Goal: Task Accomplishment & Management: Manage account settings

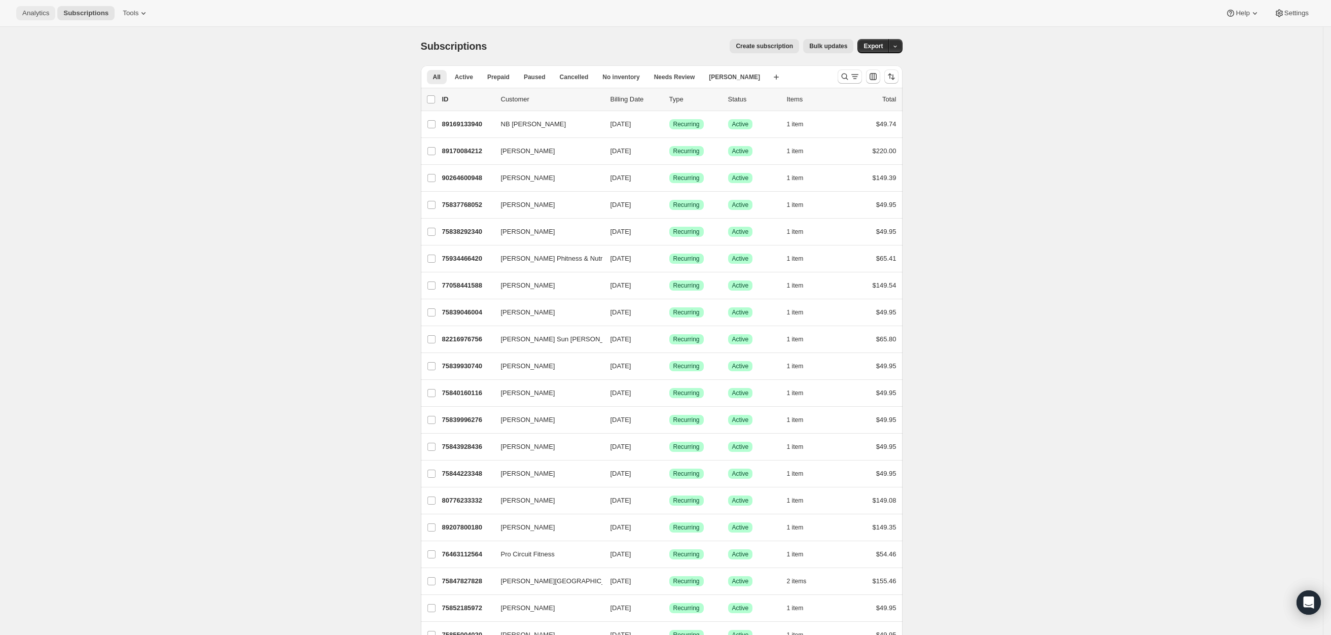
click at [30, 13] on span "Analytics" at bounding box center [35, 13] width 27 height 8
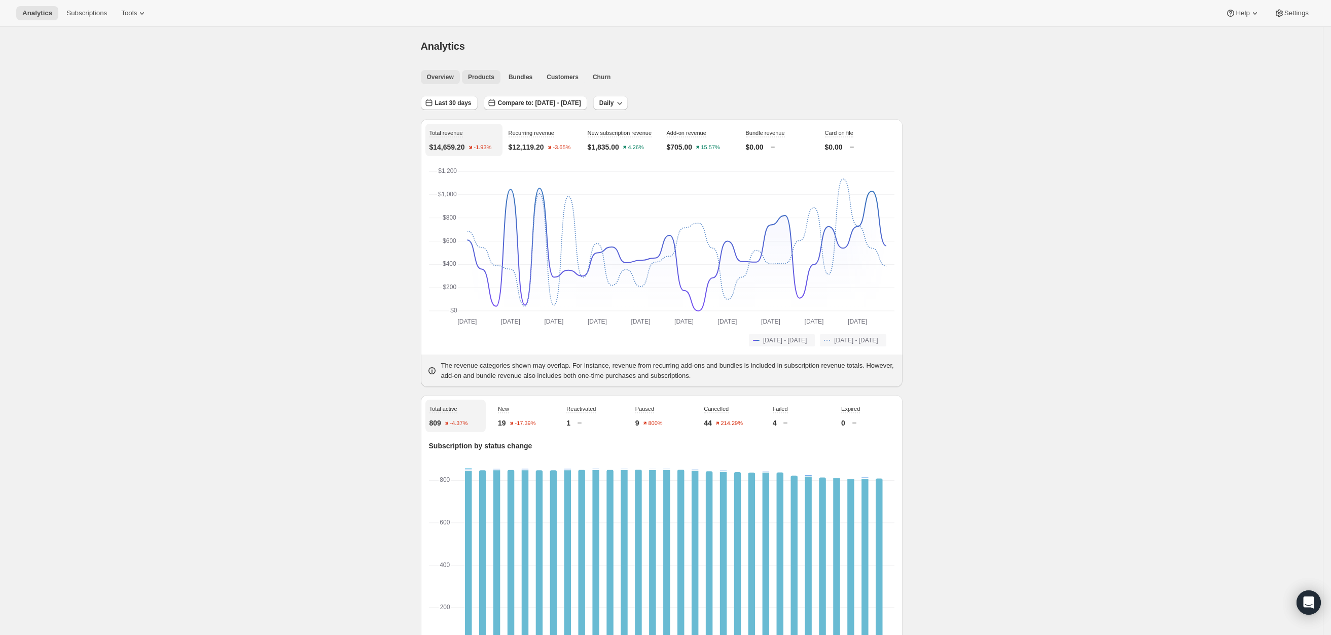
click at [479, 76] on span "Products" at bounding box center [481, 77] width 26 height 8
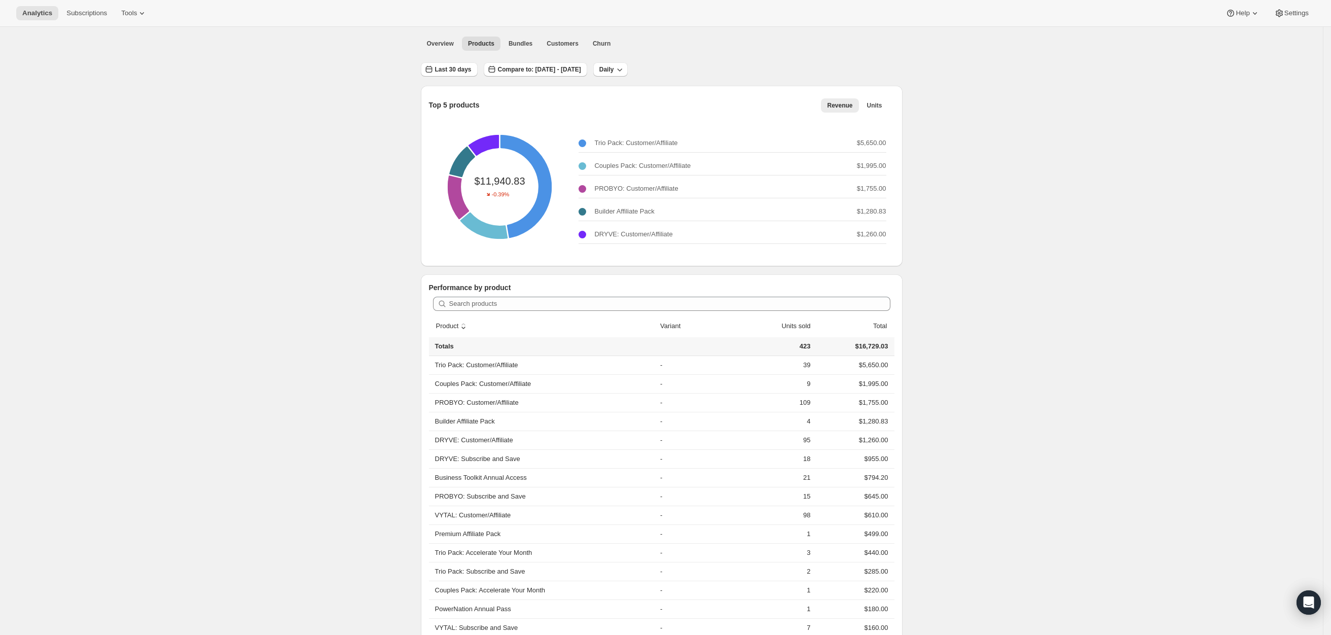
scroll to position [63, 0]
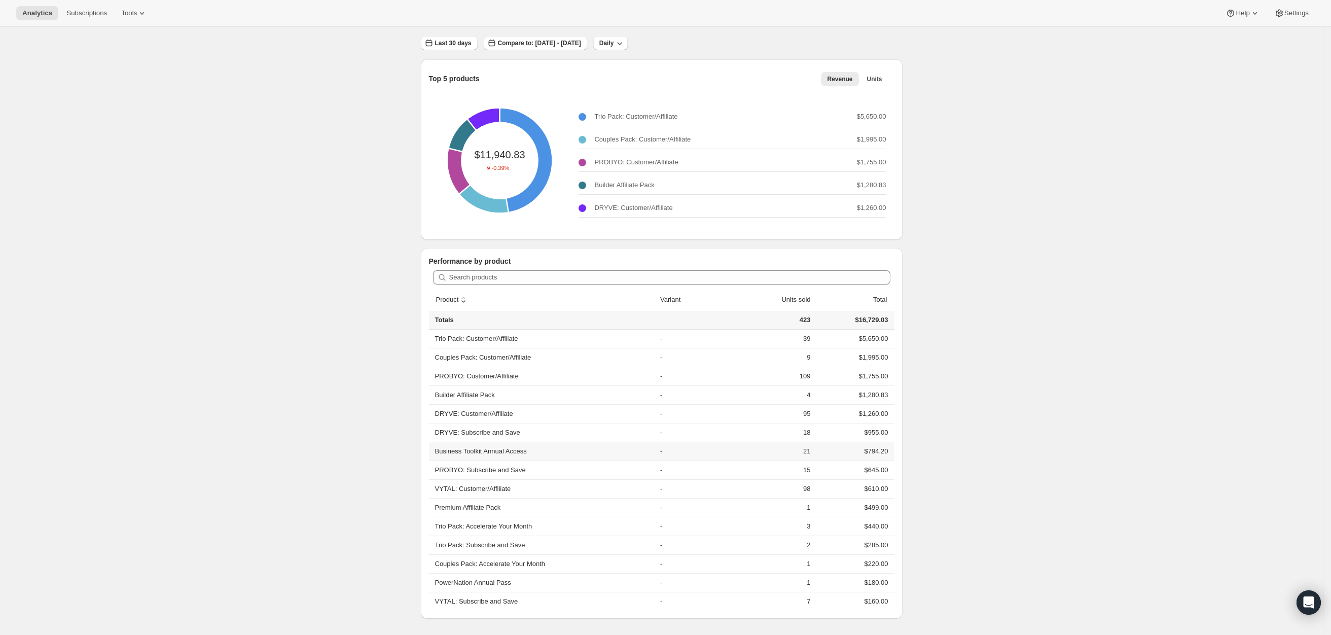
click at [491, 450] on th "Business Toolkit Annual Access" at bounding box center [543, 450] width 229 height 19
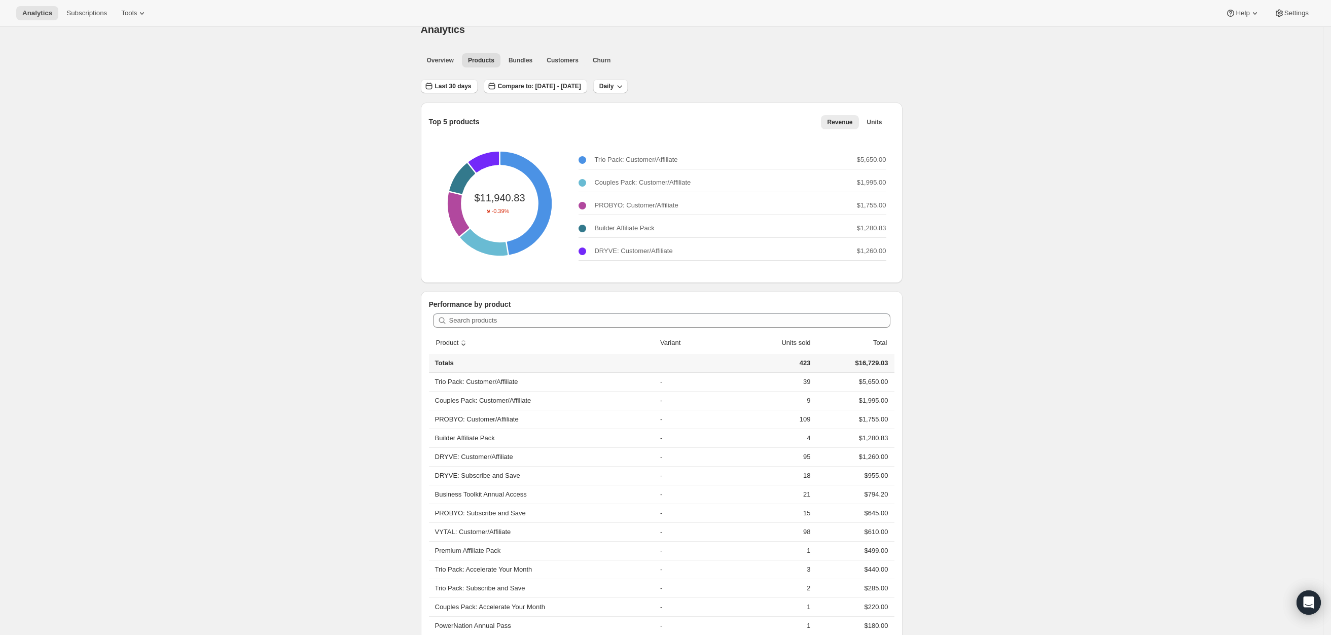
scroll to position [0, 0]
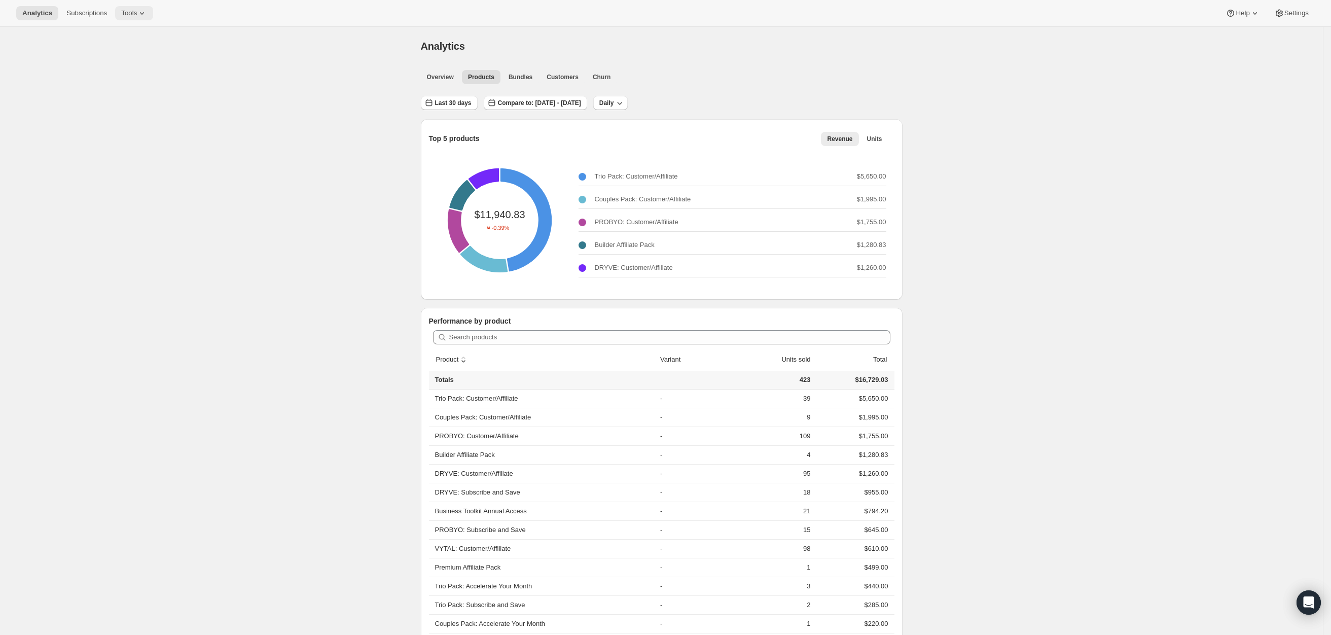
click at [148, 16] on button "Tools" at bounding box center [134, 13] width 38 height 14
click at [141, 30] on span "Subscription Plans" at bounding box center [120, 34] width 55 height 8
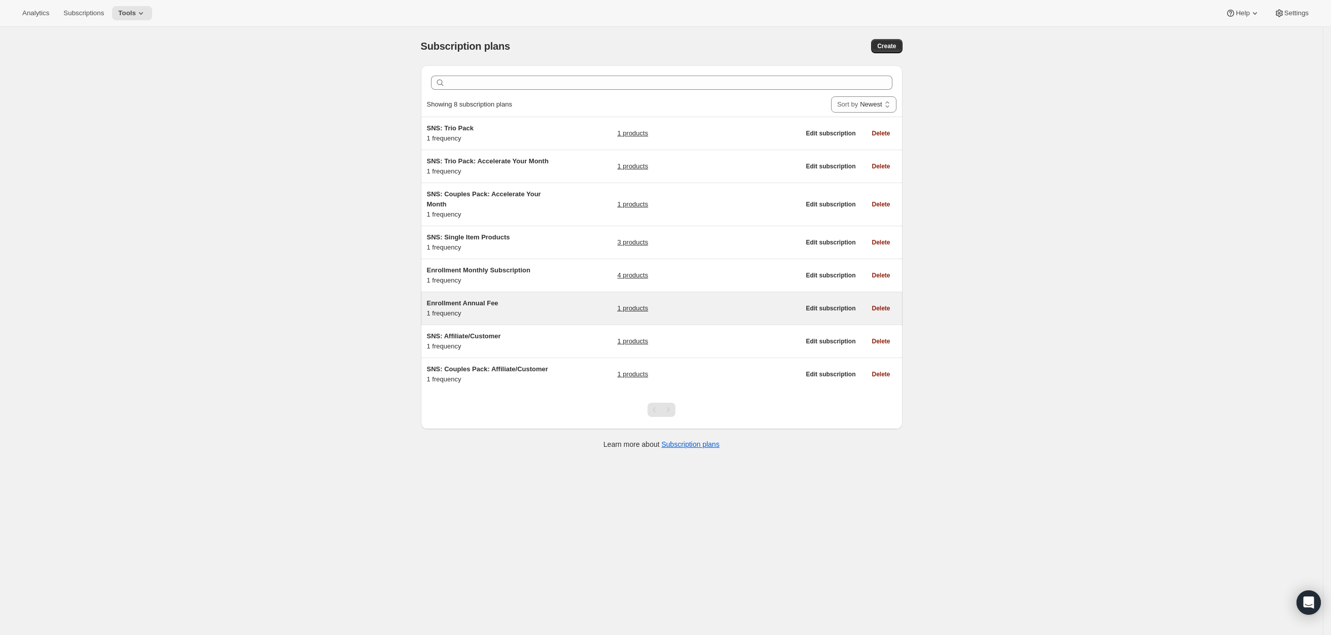
click at [528, 305] on h5 "Enrollment Annual Fee" at bounding box center [490, 303] width 127 height 10
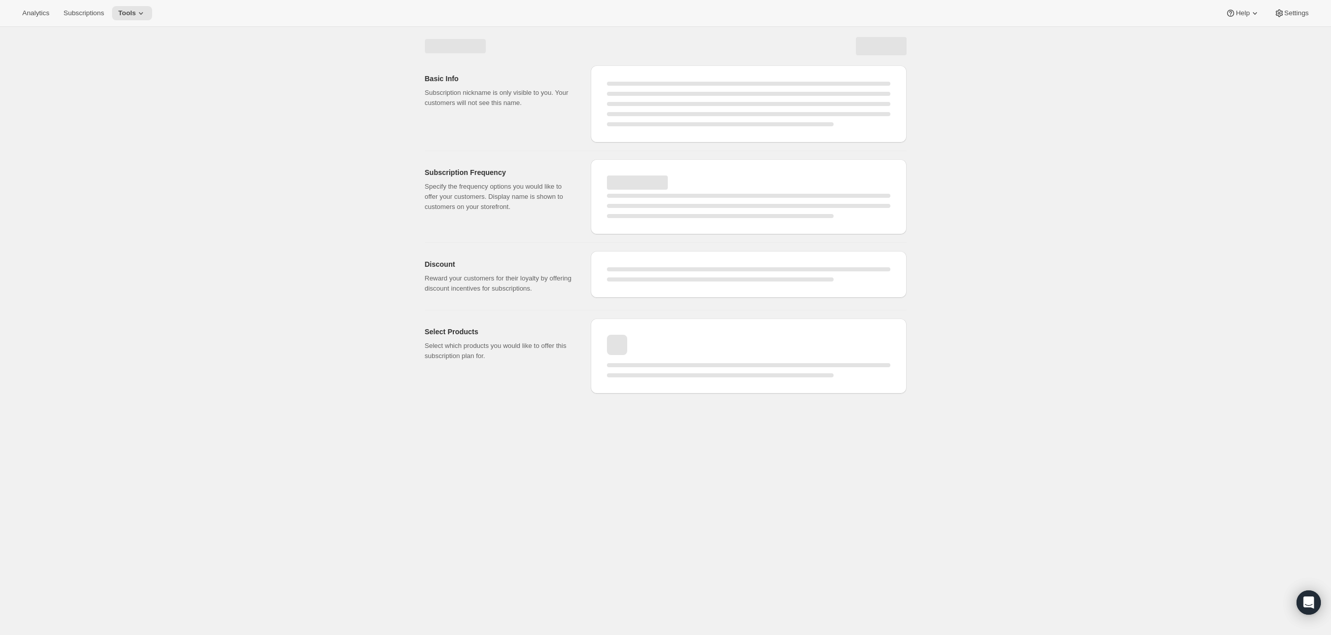
select select "WEEK"
select select "MONTH"
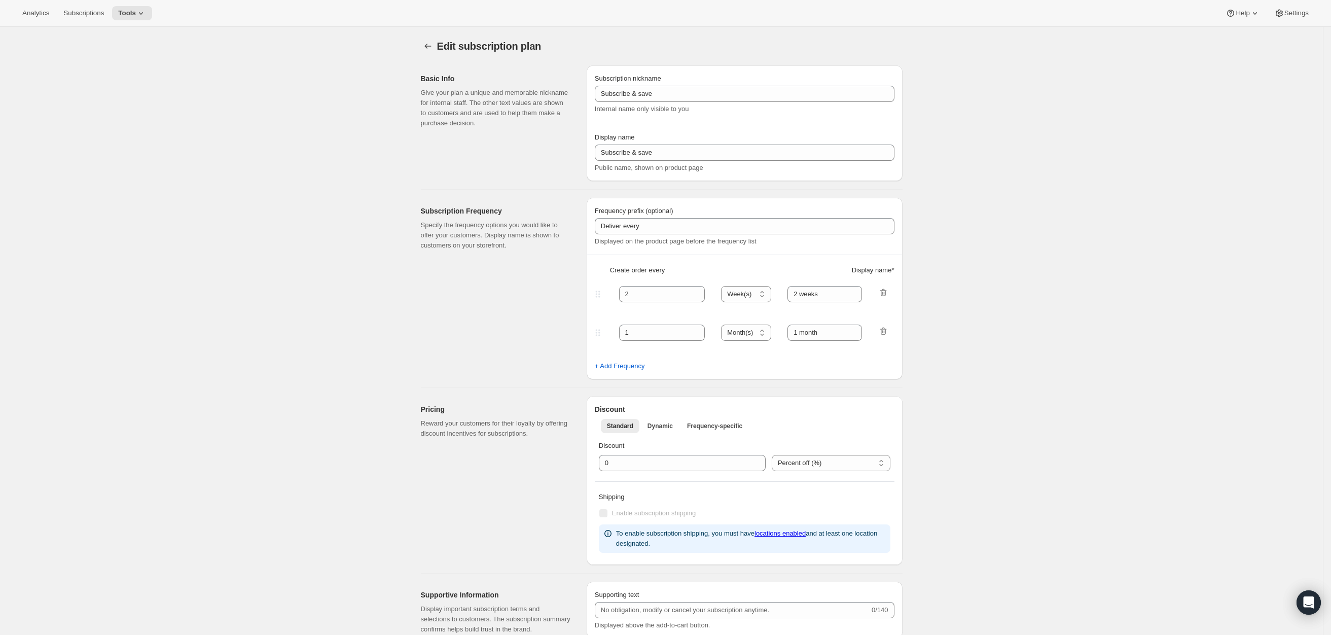
type input "Enrollment Annual Fee"
type input "Enrollment Fee"
type input "1"
select select "YEAR"
type input "1 year"
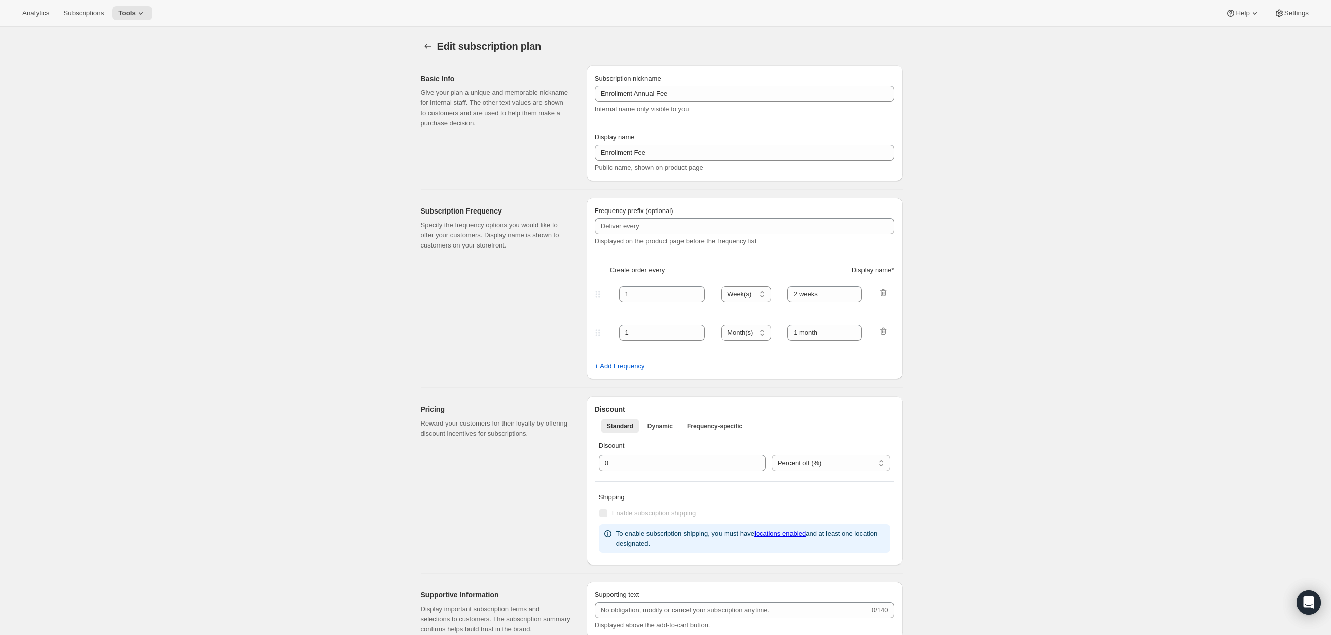
type input "To modify your subscription, please contact customer support."
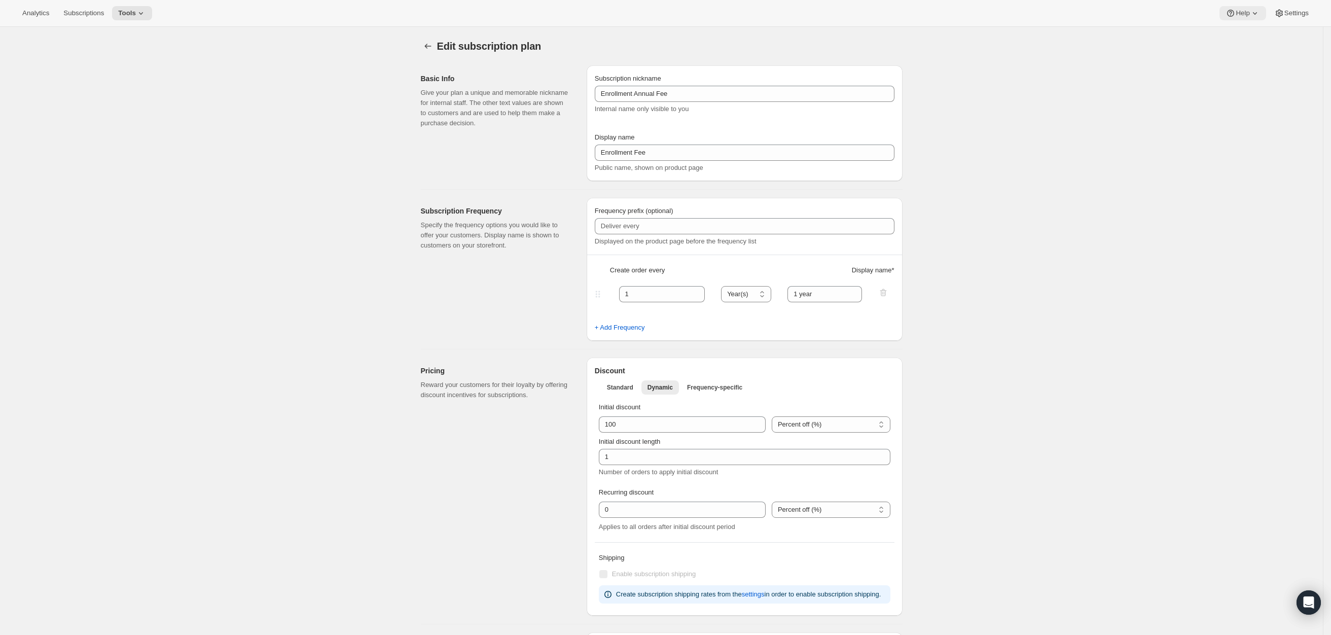
click at [1250, 16] on icon at bounding box center [1254, 13] width 10 height 10
click at [1243, 49] on span "Help Center" at bounding box center [1242, 51] width 35 height 8
click at [1302, 15] on span "Settings" at bounding box center [1296, 13] width 24 height 8
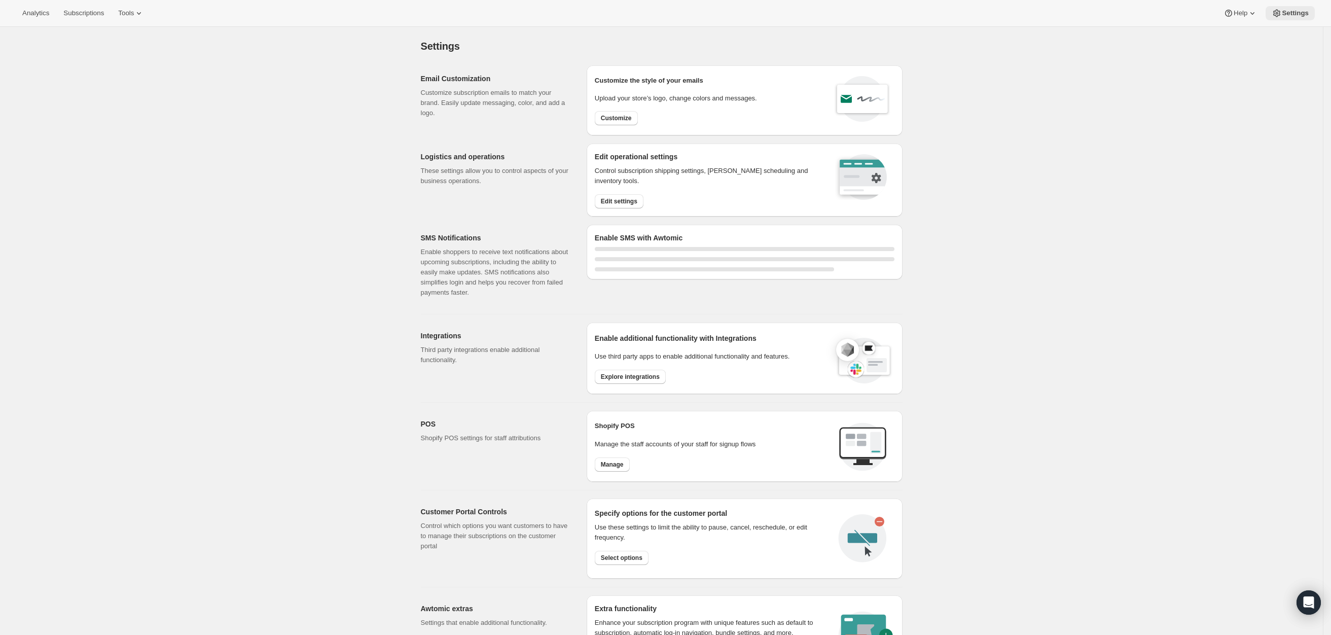
select select "22:00"
select select "09:00"
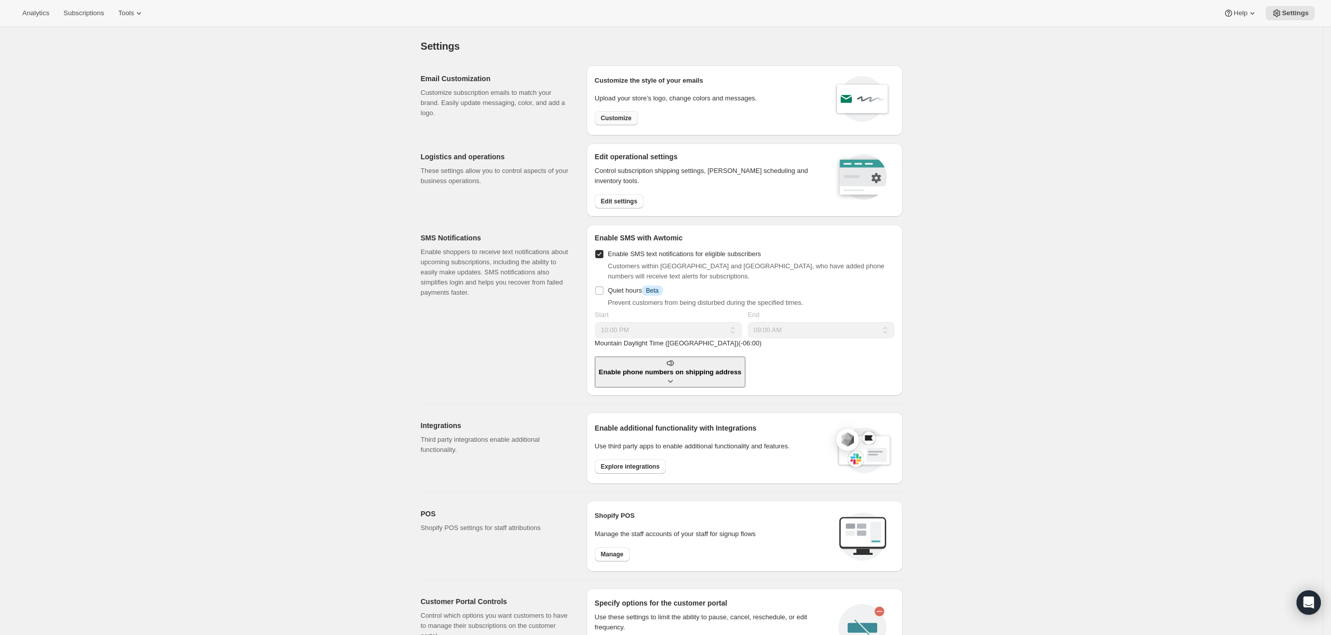
click at [629, 118] on span "Customize" at bounding box center [616, 118] width 31 height 8
select select "subscriptionMessage"
select select "5"
select select "15"
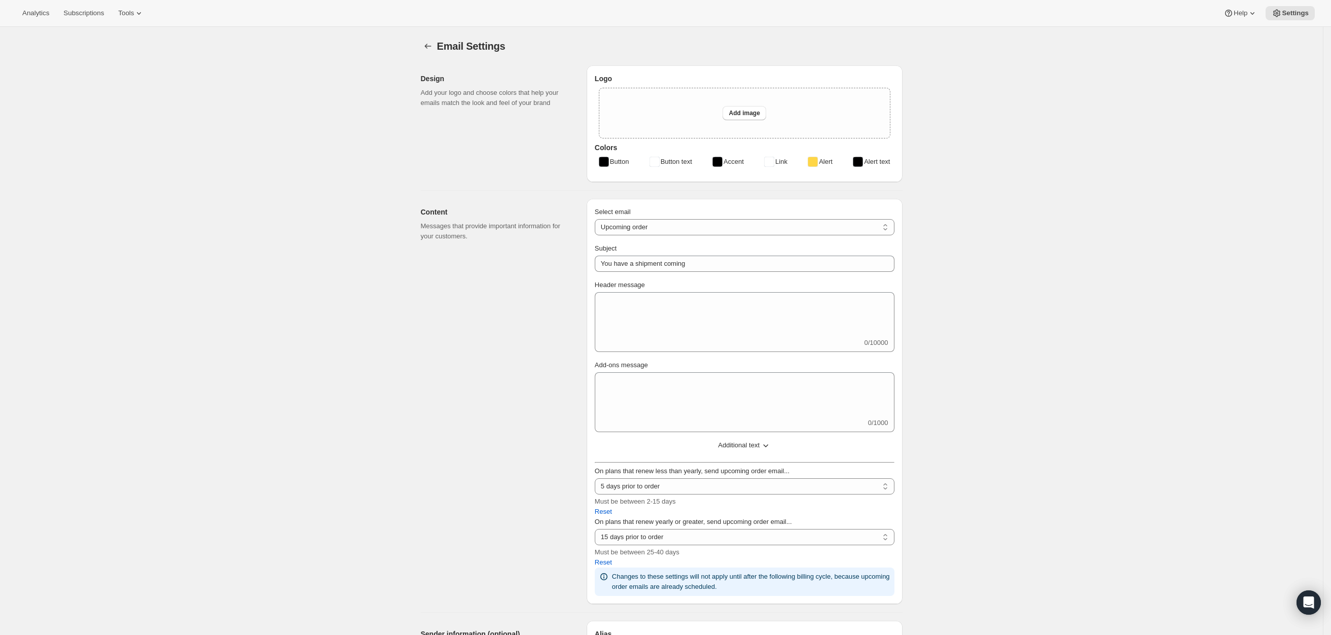
type input "[PERSON_NAME] | [GEOGRAPHIC_DATA]"
checkbox input "false"
click at [428, 47] on icon "Settings" at bounding box center [428, 46] width 10 height 10
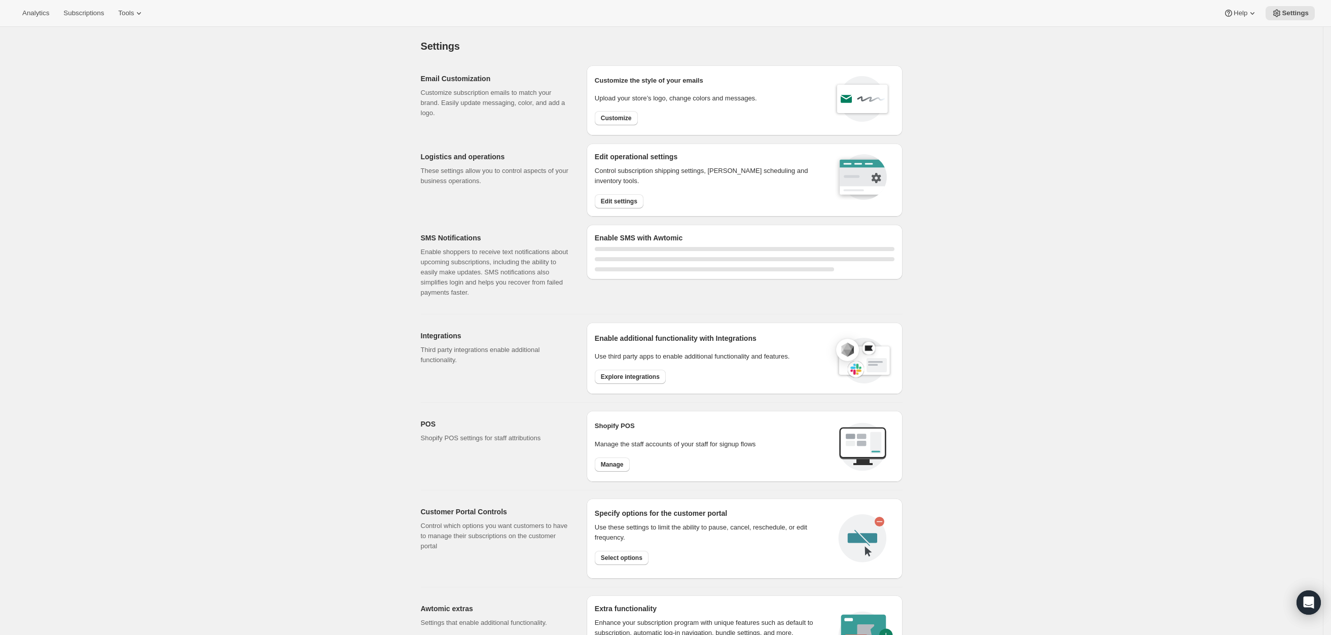
select select "22:00"
select select "09:00"
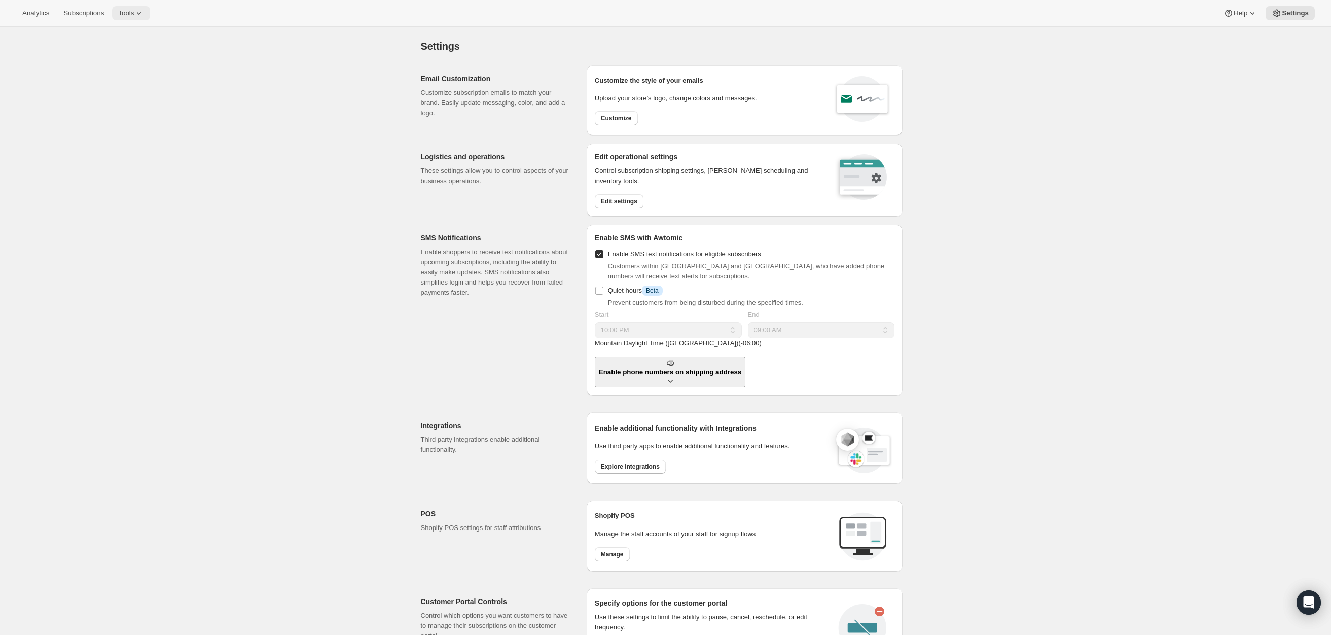
click at [134, 9] on icon at bounding box center [139, 13] width 10 height 10
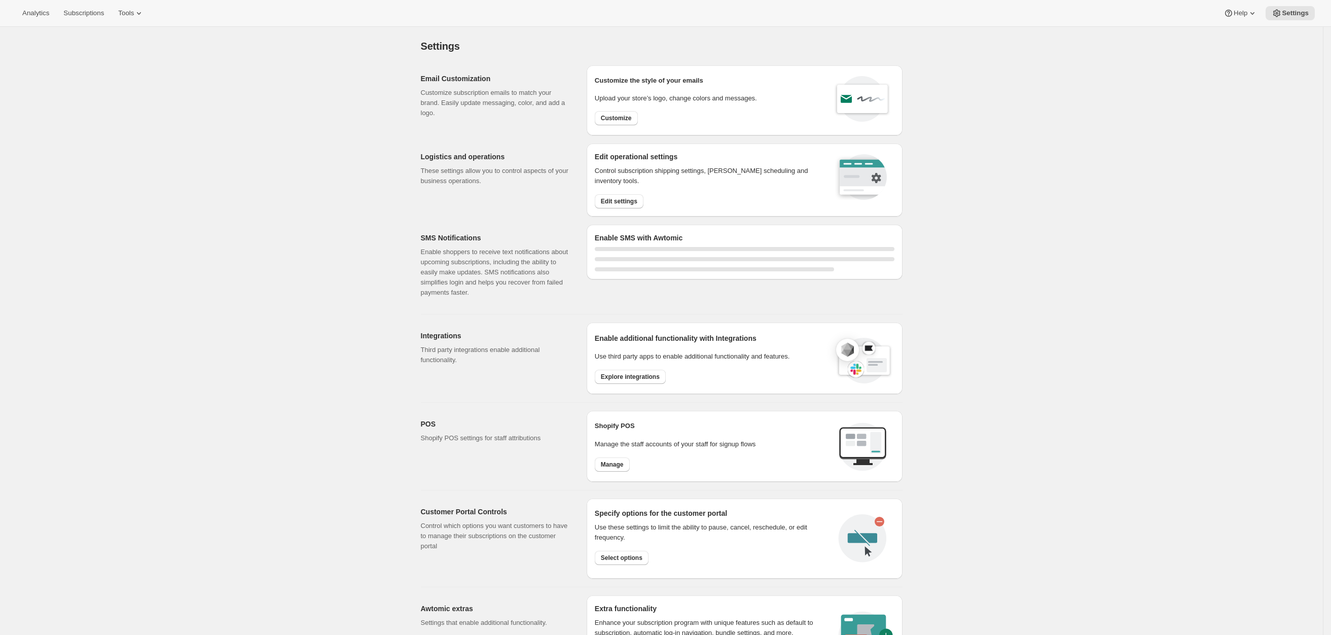
select select "22:00"
select select "09:00"
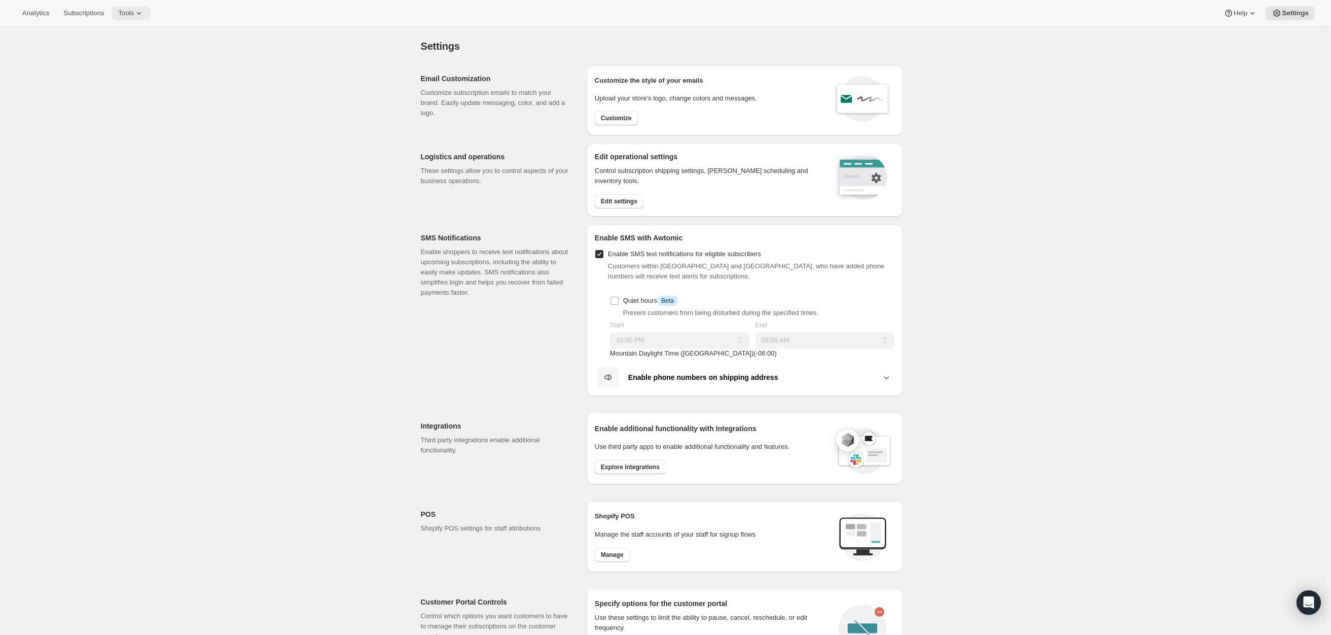
click at [131, 18] on button "Tools" at bounding box center [131, 13] width 38 height 14
click at [133, 35] on span "Subscription Plans" at bounding box center [119, 34] width 55 height 8
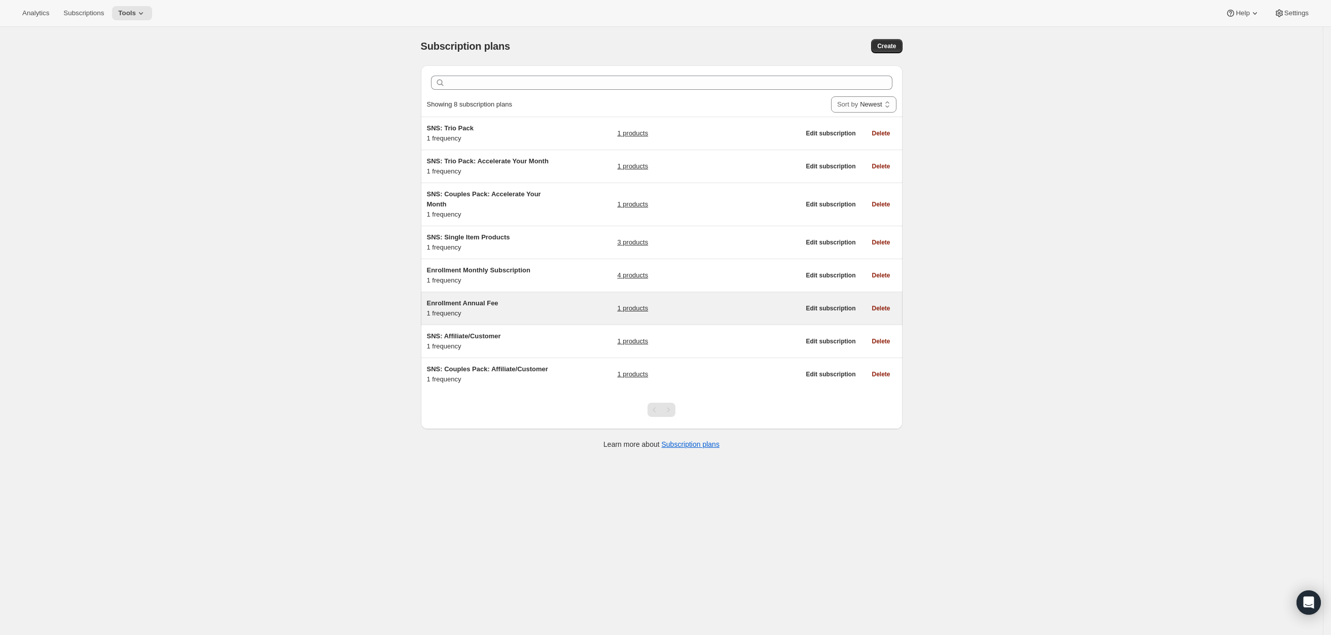
click at [643, 312] on link "1 products" at bounding box center [632, 308] width 31 height 10
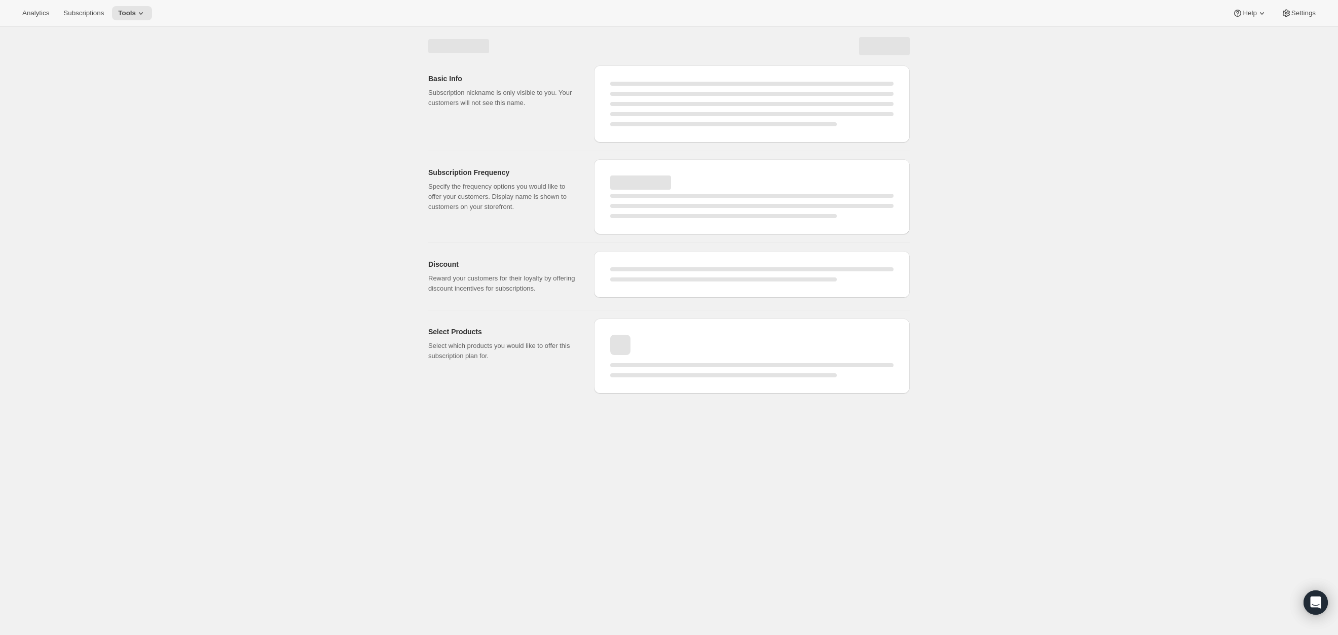
select select "WEEK"
select select "MONTH"
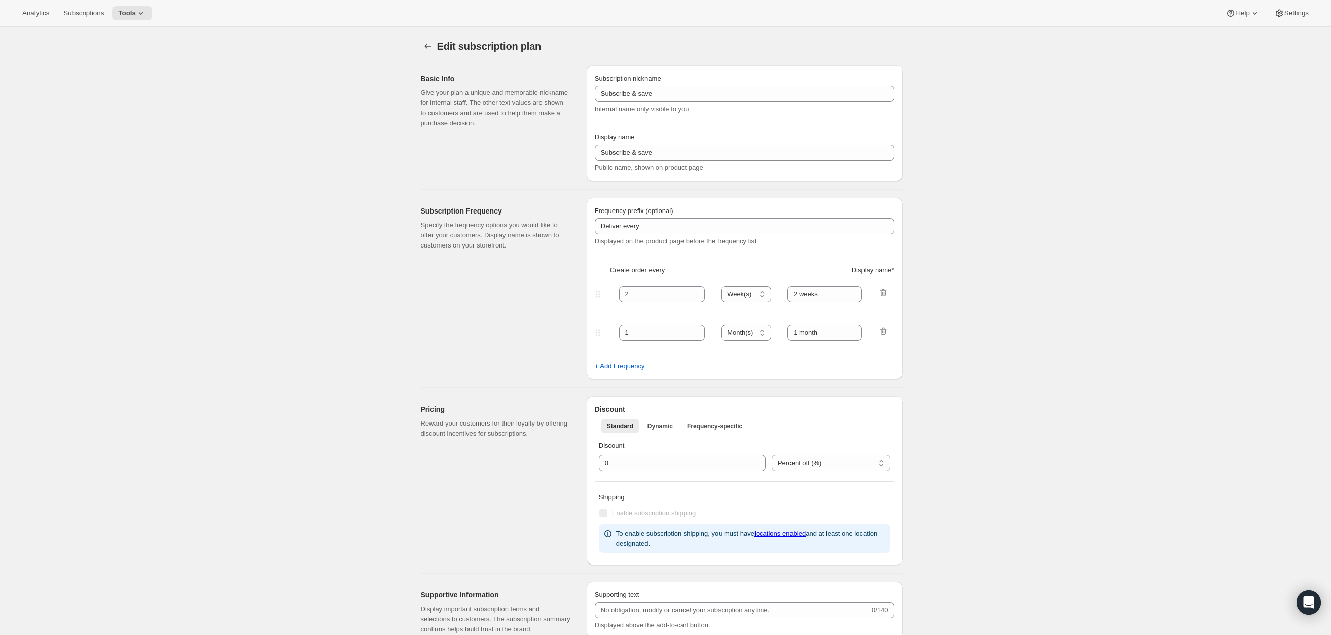
type input "Enrollment Annual Fee"
type input "Enrollment Fee"
type input "1"
select select "YEAR"
type input "1 year"
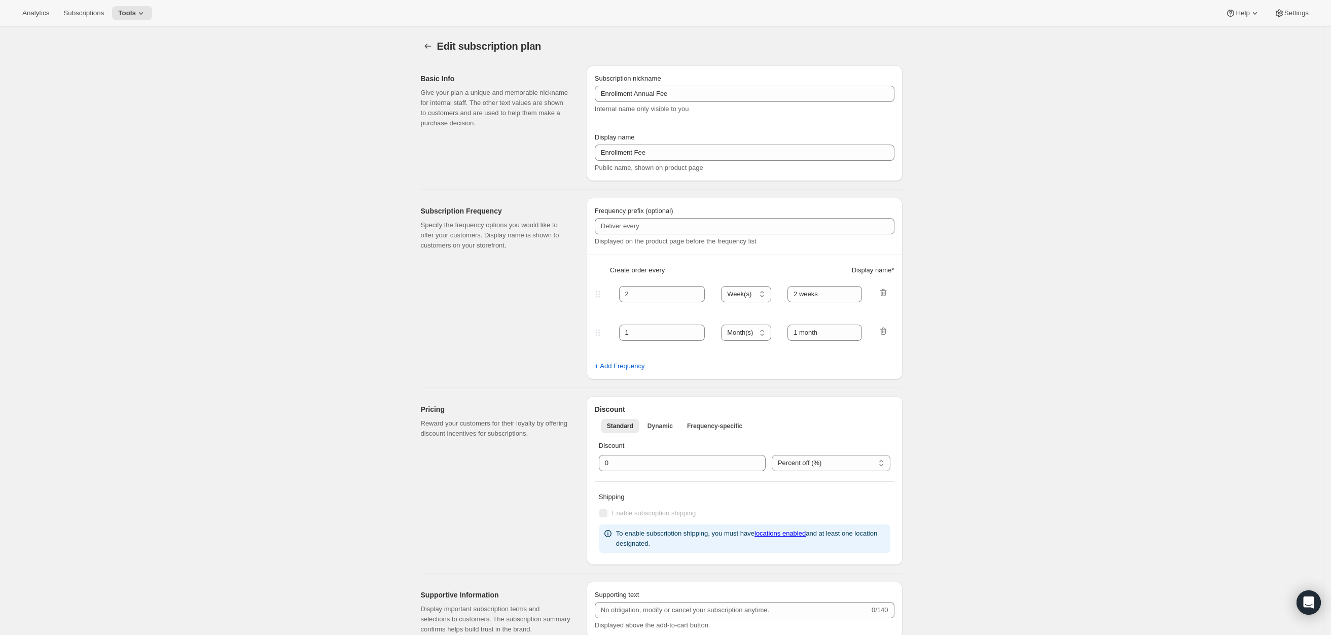
type input "To modify your subscription, please contact customer support."
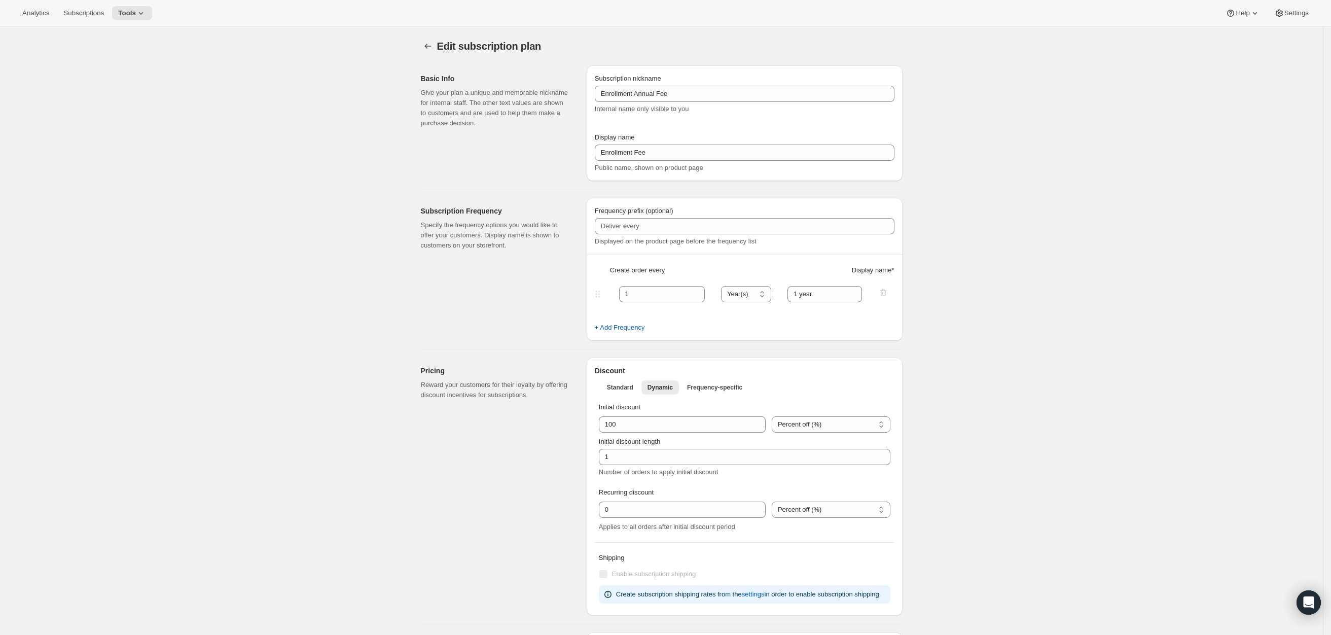
scroll to position [446, 0]
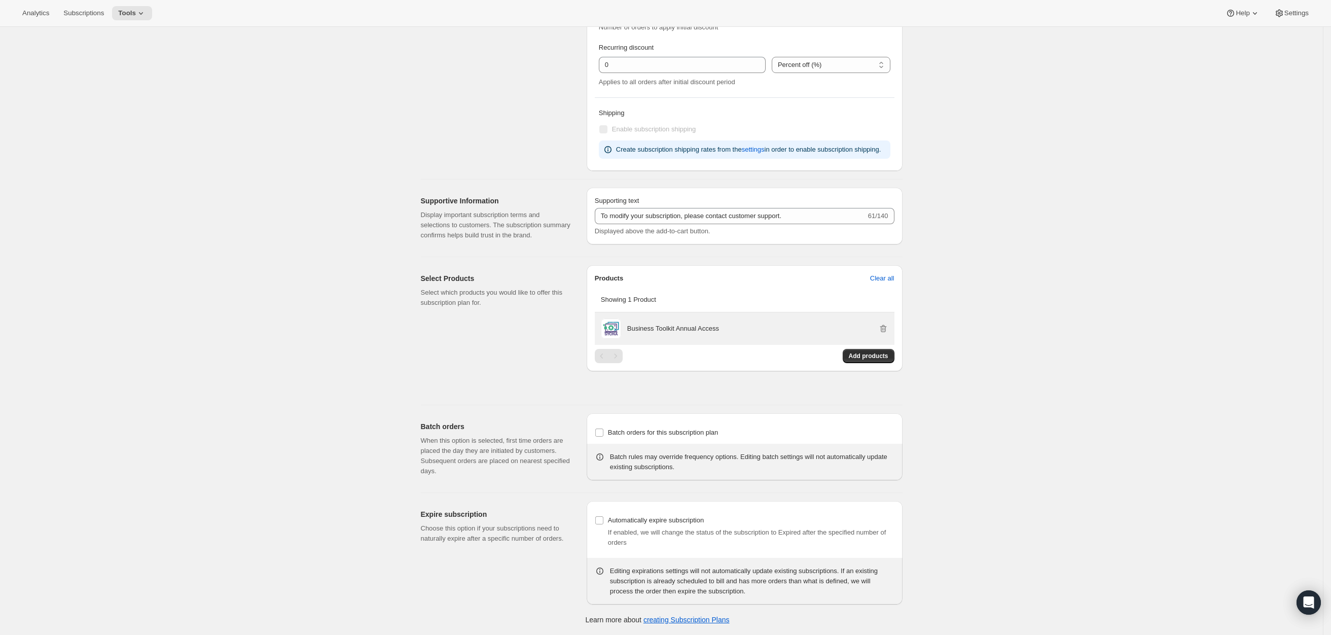
click at [769, 324] on div "Business Toolkit Annual Access" at bounding box center [757, 328] width 261 height 10
click at [650, 328] on p "Business Toolkit Annual Access" at bounding box center [673, 328] width 92 height 10
click at [725, 328] on div "Business Toolkit Annual Access" at bounding box center [757, 328] width 261 height 10
click at [607, 316] on div "Business Toolkit Annual Access" at bounding box center [745, 328] width 300 height 32
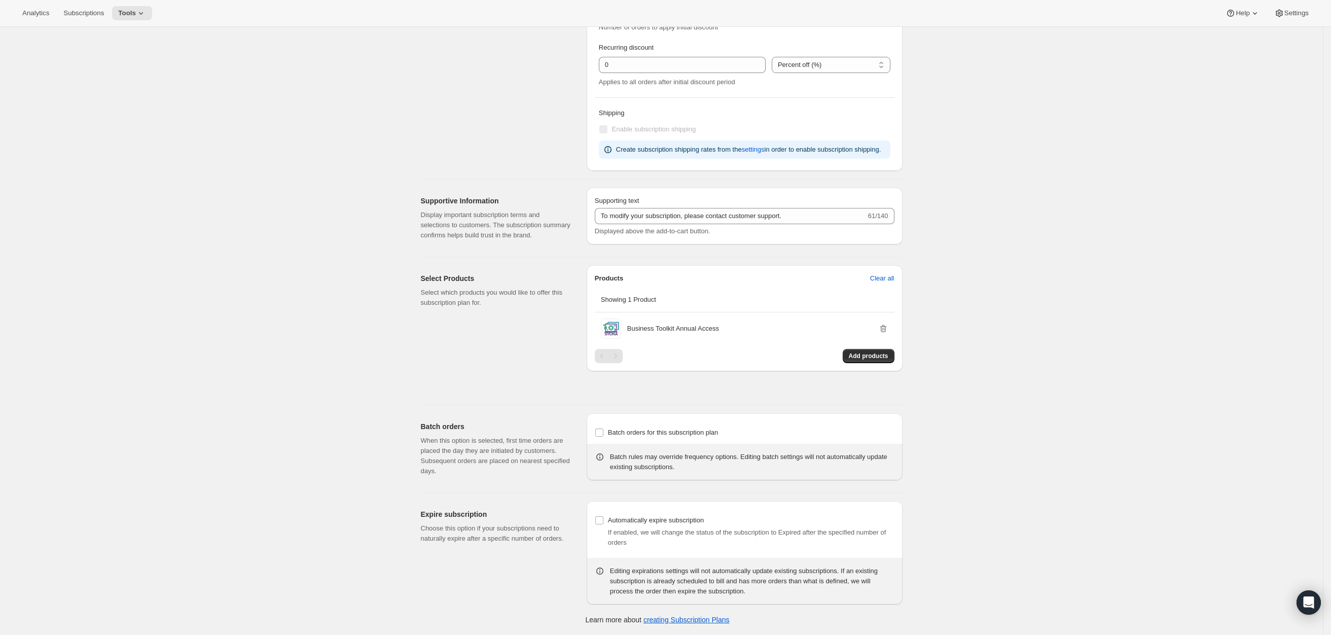
scroll to position [0, 0]
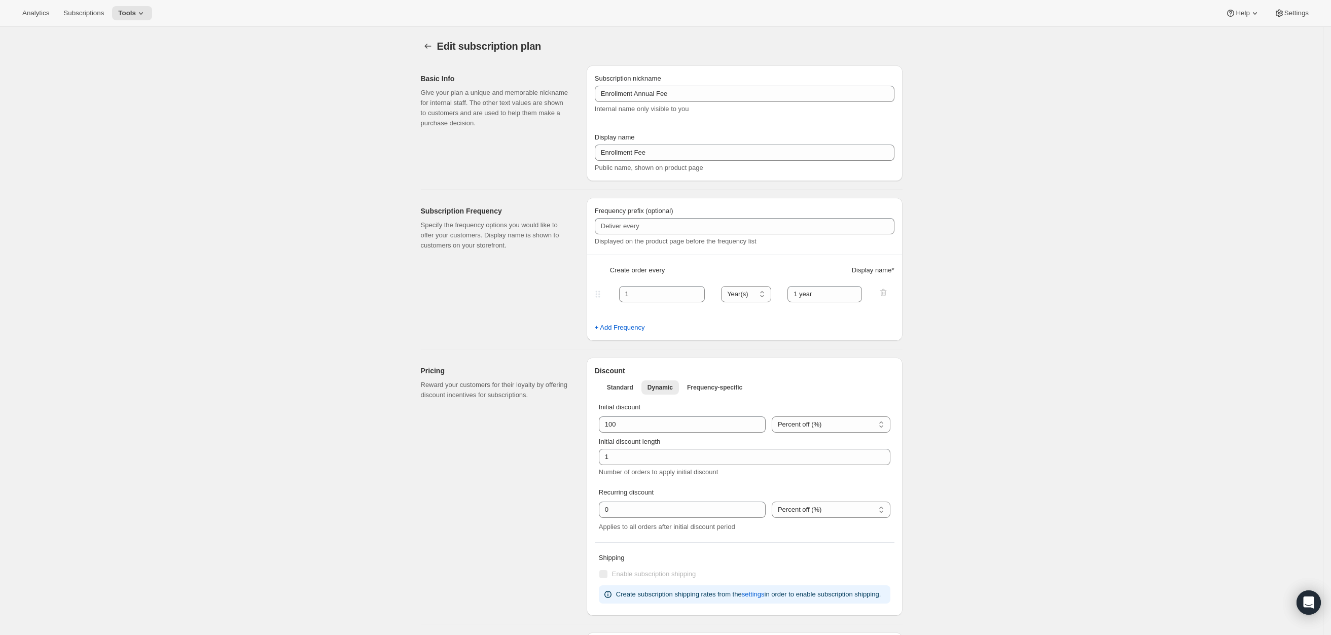
click at [163, 8] on div "Analytics Subscriptions Tools Help Settings" at bounding box center [665, 13] width 1331 height 27
click at [137, 14] on icon at bounding box center [141, 13] width 10 height 10
click at [132, 68] on span "Bundles" at bounding box center [137, 68] width 90 height 10
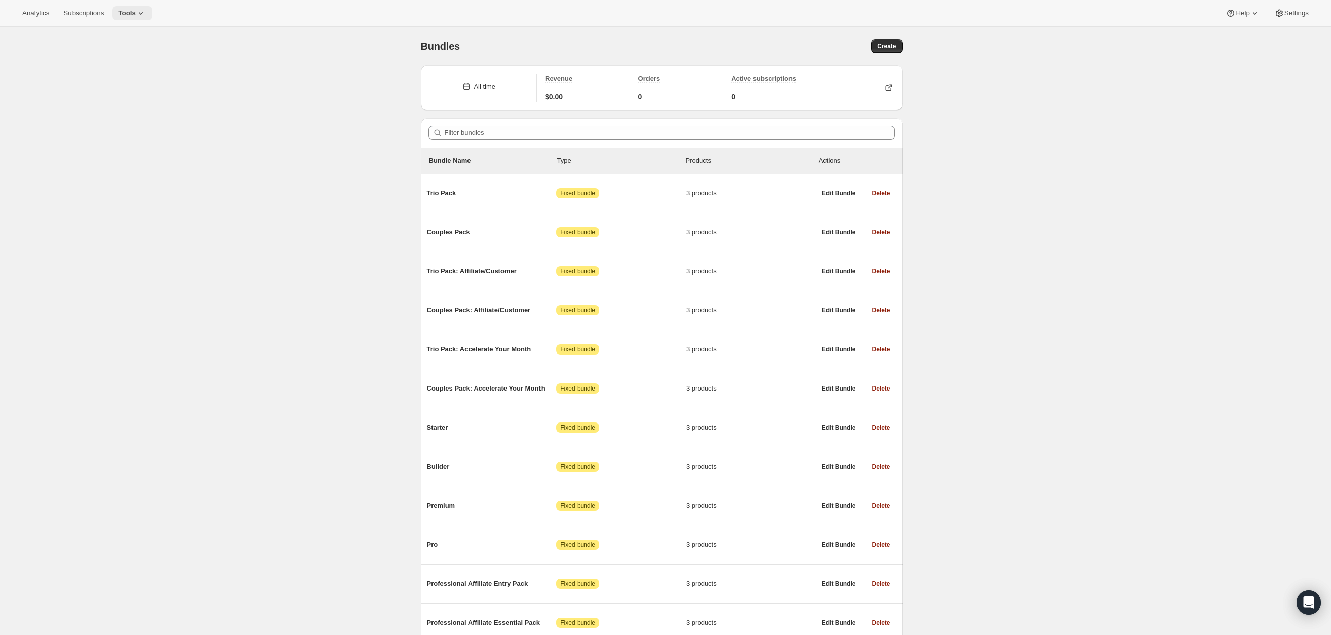
click at [140, 15] on icon at bounding box center [141, 13] width 10 height 10
click at [87, 12] on span "Subscriptions" at bounding box center [83, 13] width 41 height 8
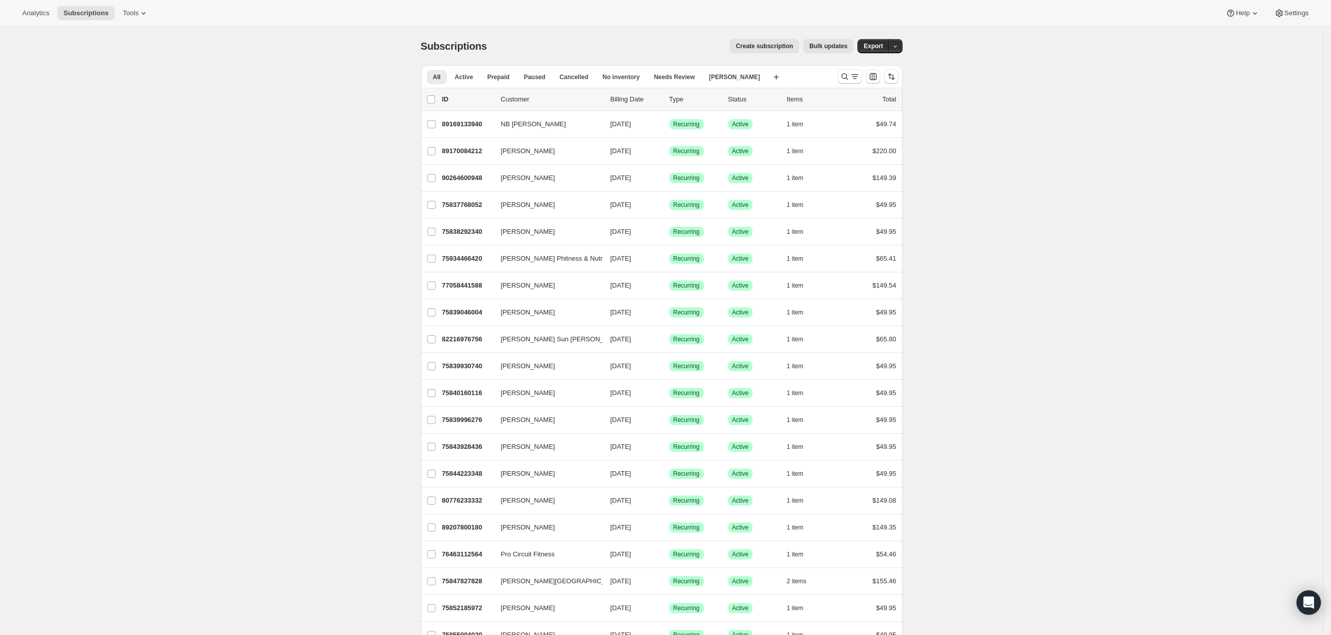
click at [751, 50] on button "Create subscription" at bounding box center [763, 46] width 69 height 14
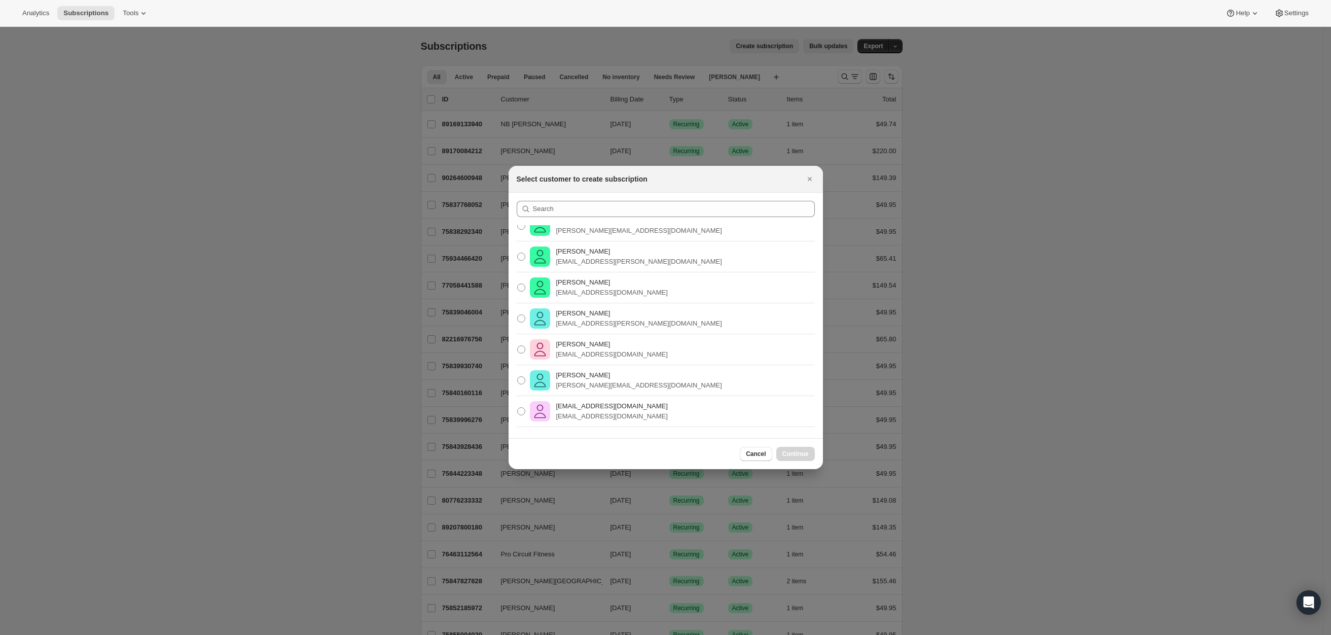
scroll to position [96, 0]
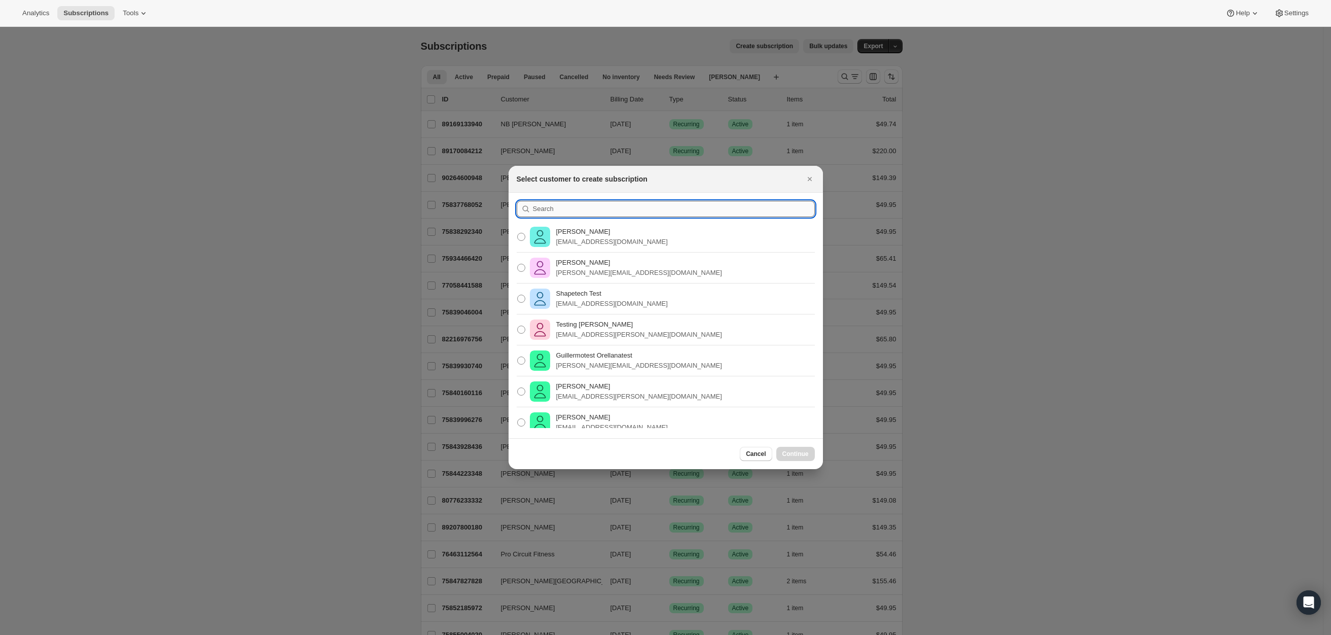
click at [646, 202] on input ":r2h:" at bounding box center [674, 209] width 282 height 16
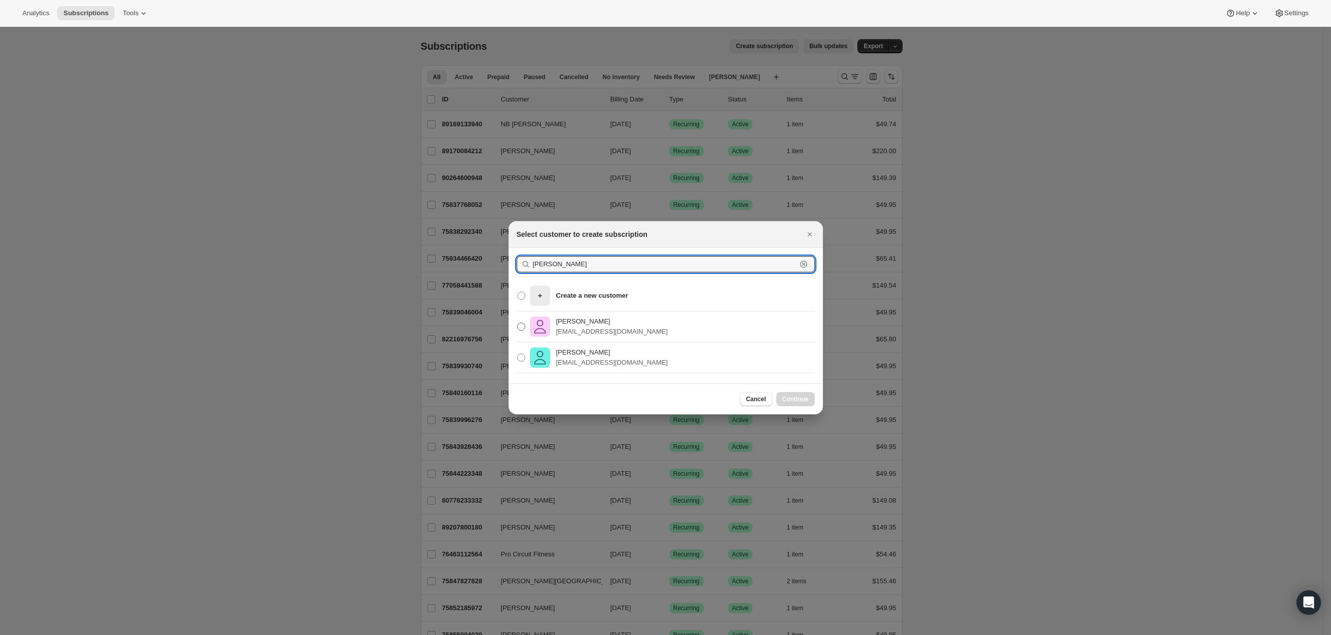
type input "albert wi"
click at [579, 321] on p "Albert Withenshaw" at bounding box center [612, 321] width 112 height 10
click at [518, 322] on input "Albert Withenshaw recibealbert@gmail.com" at bounding box center [517, 322] width 1 height 1
radio input "true"
click at [797, 395] on span "Continue" at bounding box center [795, 399] width 26 height 8
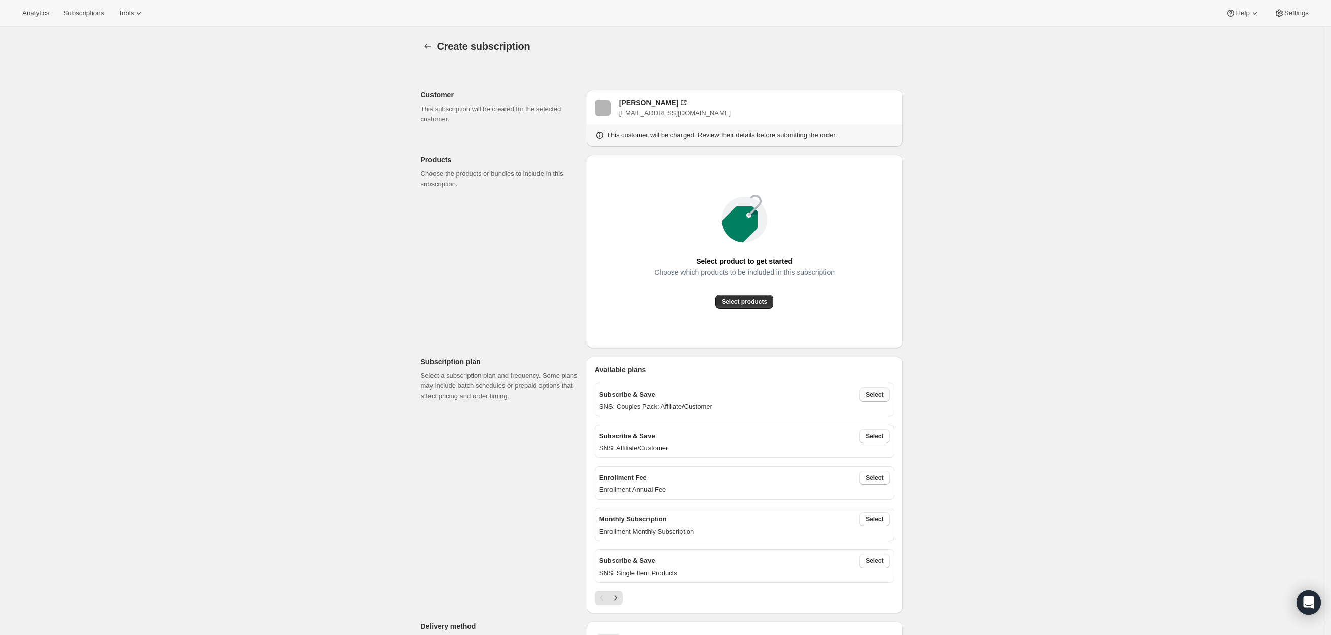
click at [883, 396] on span "Select" at bounding box center [874, 394] width 18 height 8
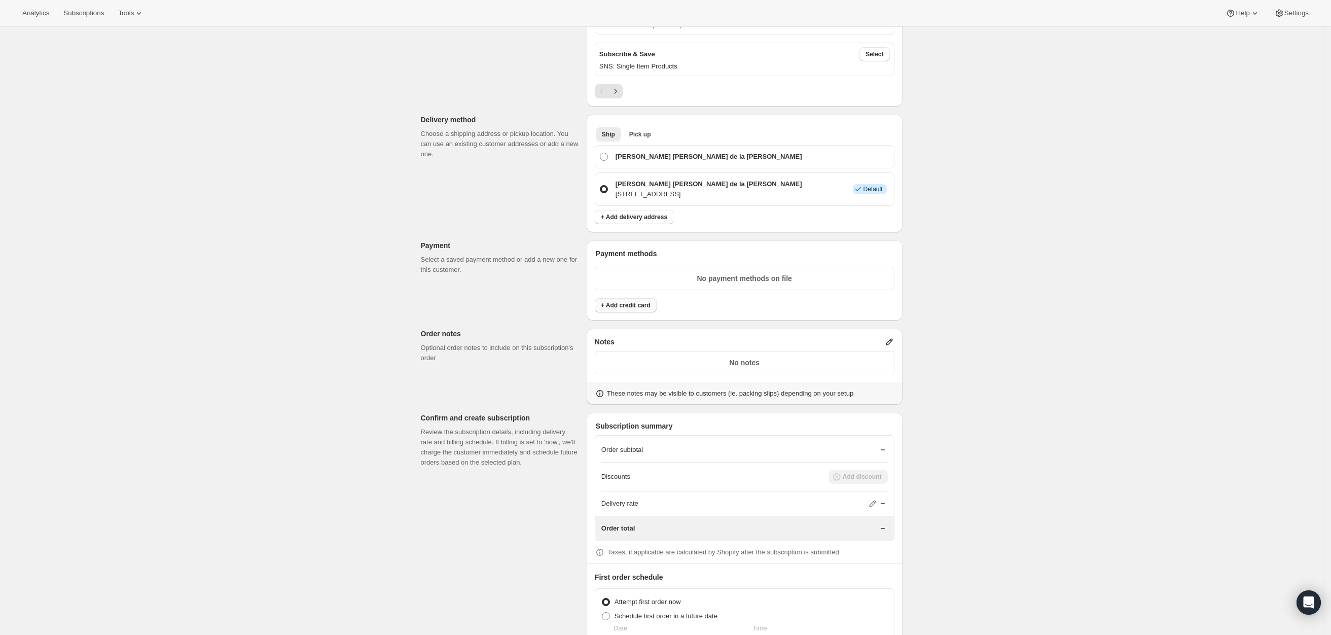
click at [635, 307] on span "+ Add credit card" at bounding box center [626, 305] width 50 height 8
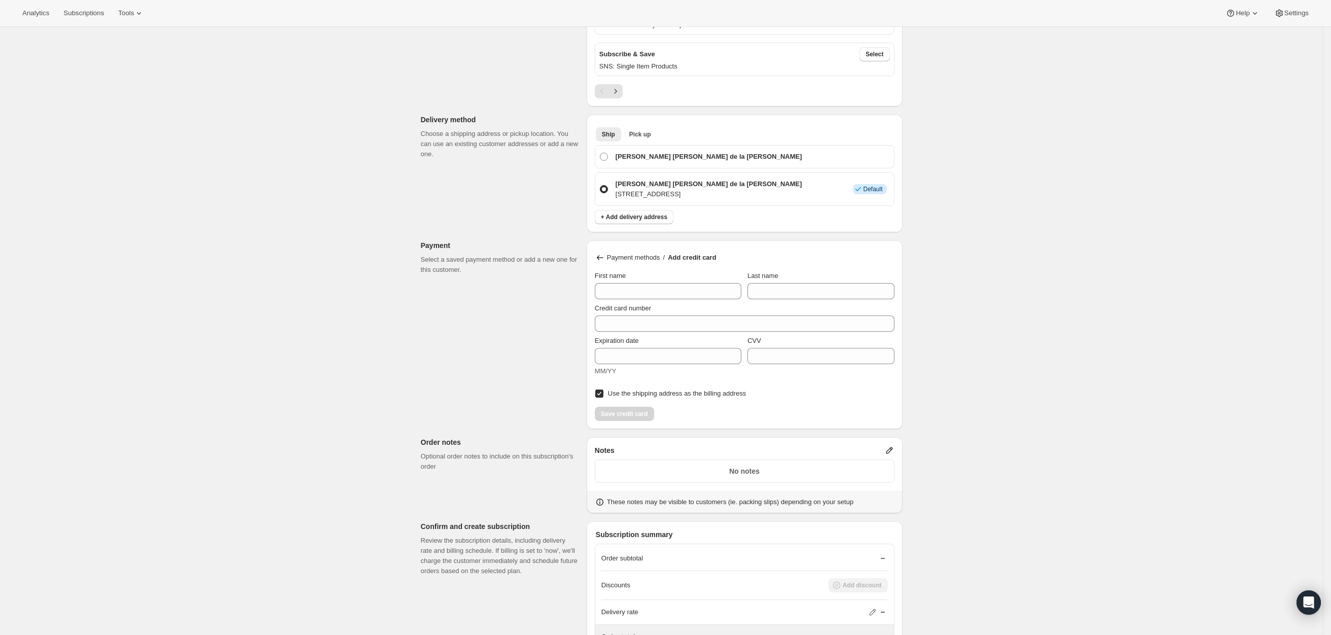
click at [605, 260] on icon at bounding box center [600, 257] width 10 height 10
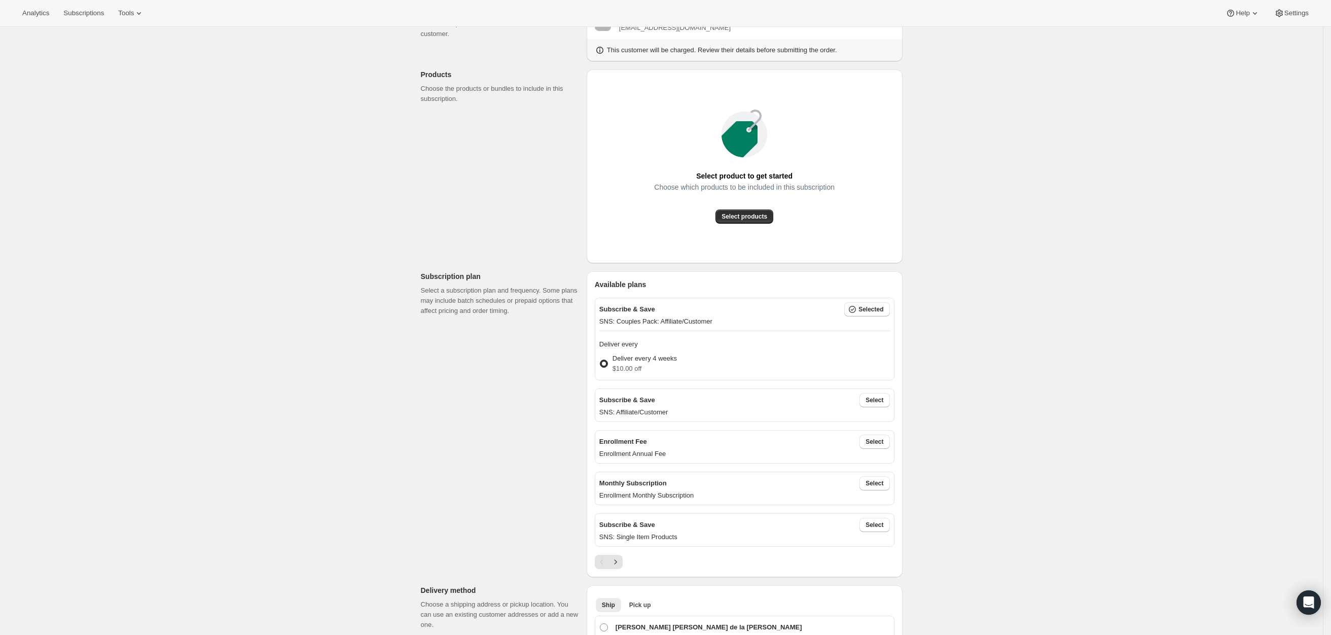
scroll to position [641, 0]
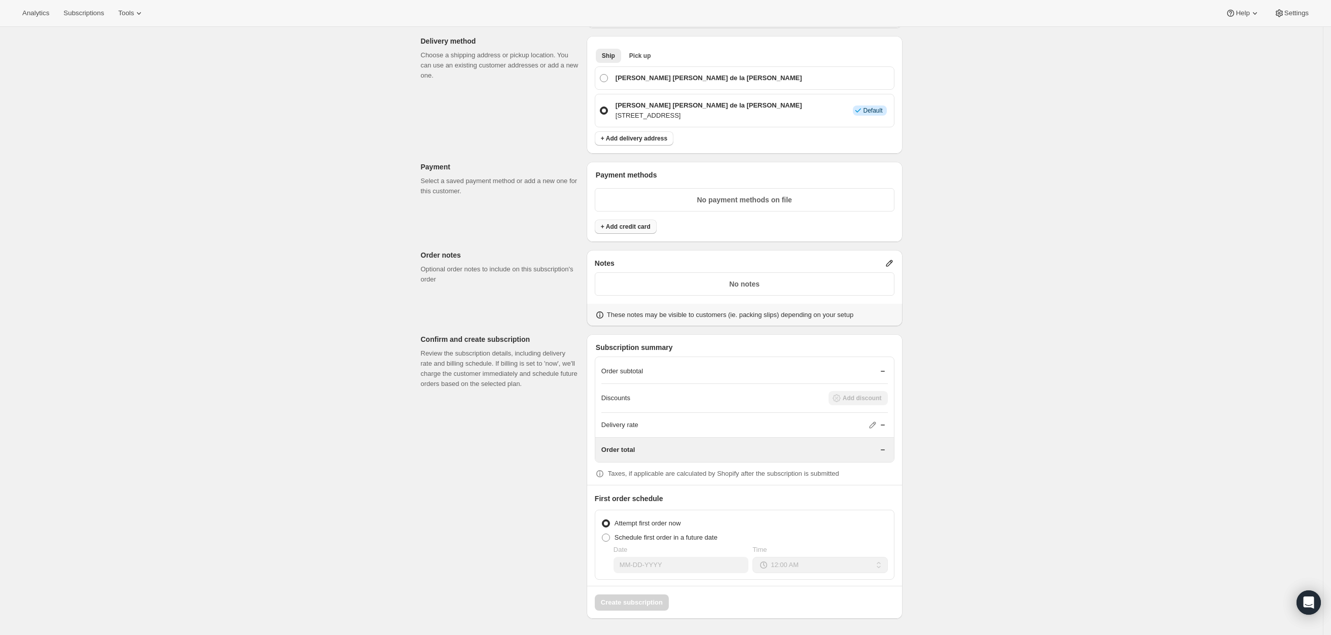
click at [630, 223] on span "+ Add credit card" at bounding box center [626, 227] width 50 height 8
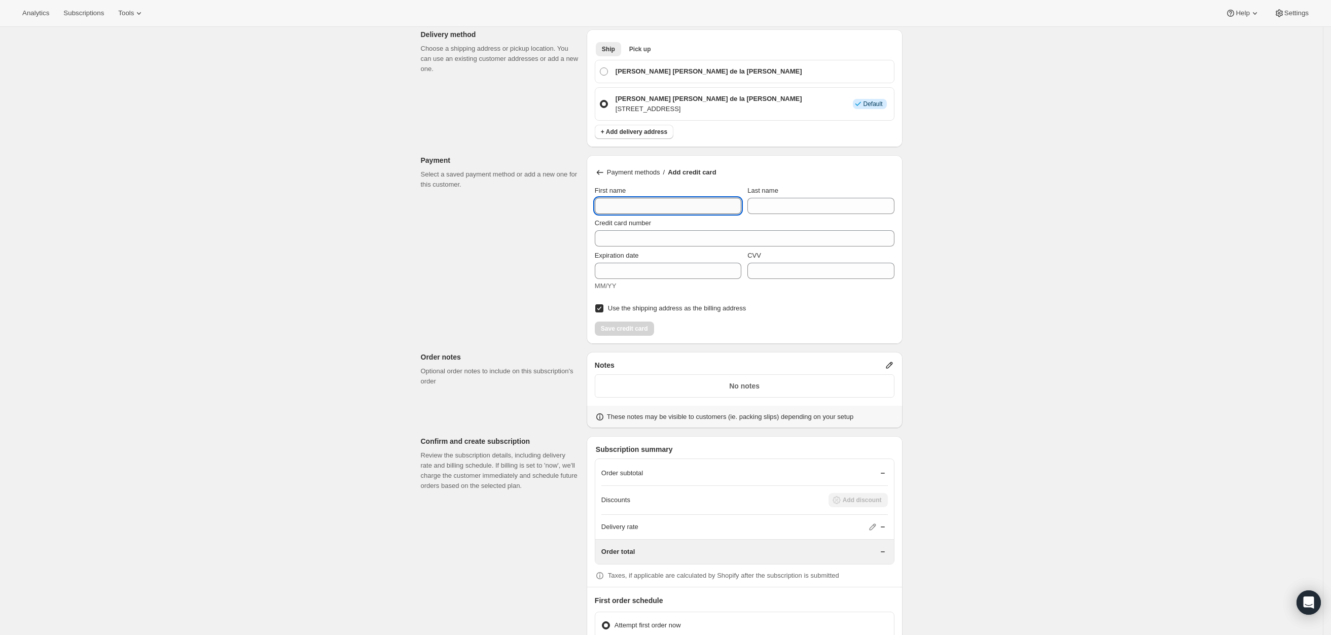
click at [639, 201] on input "First name" at bounding box center [668, 206] width 146 height 16
type input "Marisol"
type input "Alvarado"
click at [670, 242] on input "Credit card number" at bounding box center [740, 238] width 291 height 16
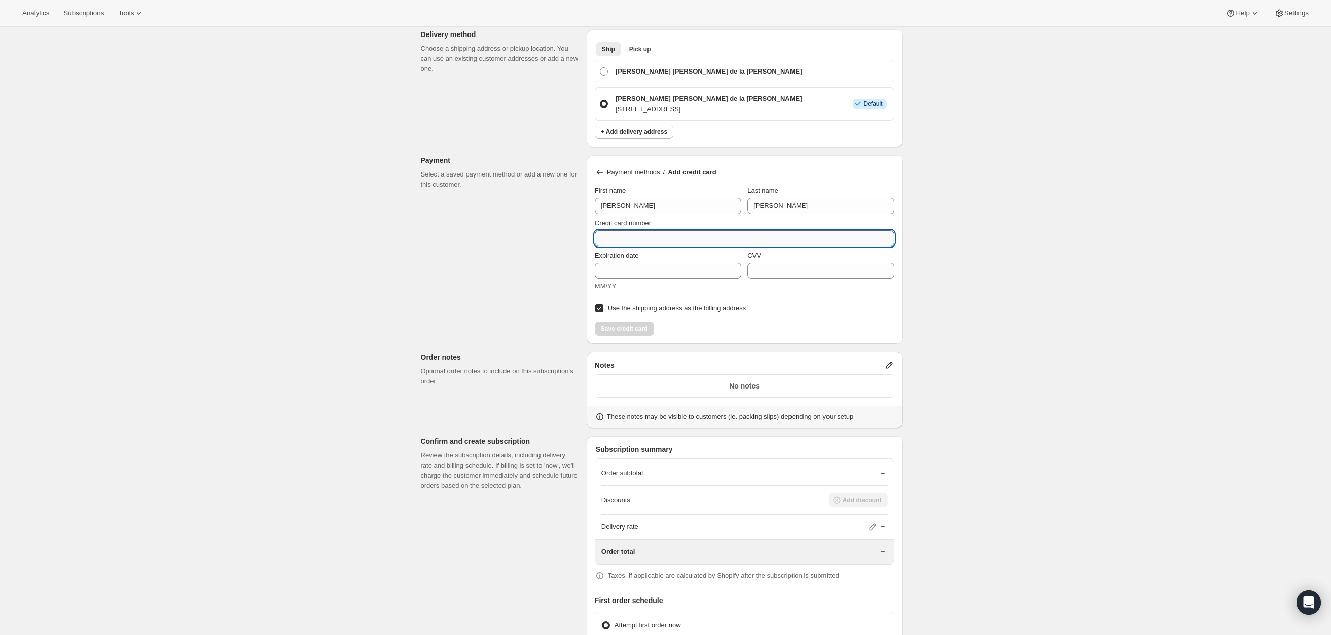
type input "4815 8206 0567 1385"
type input "10/2029"
type input "623"
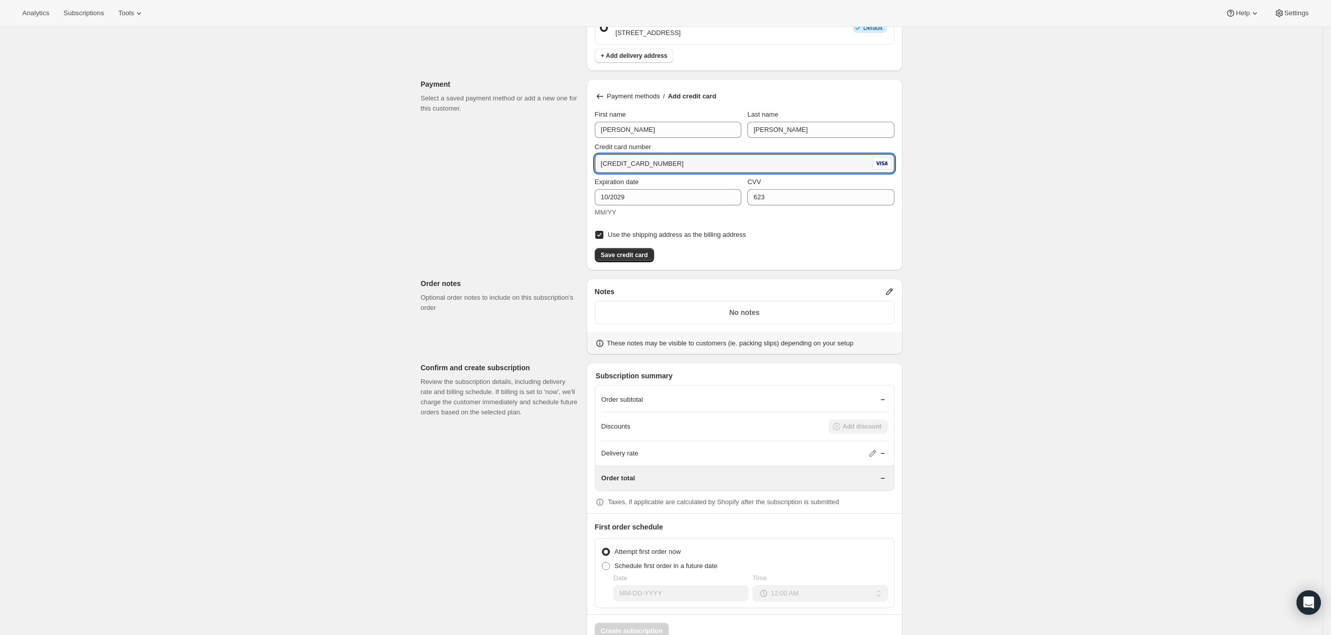
scroll to position [750, 0]
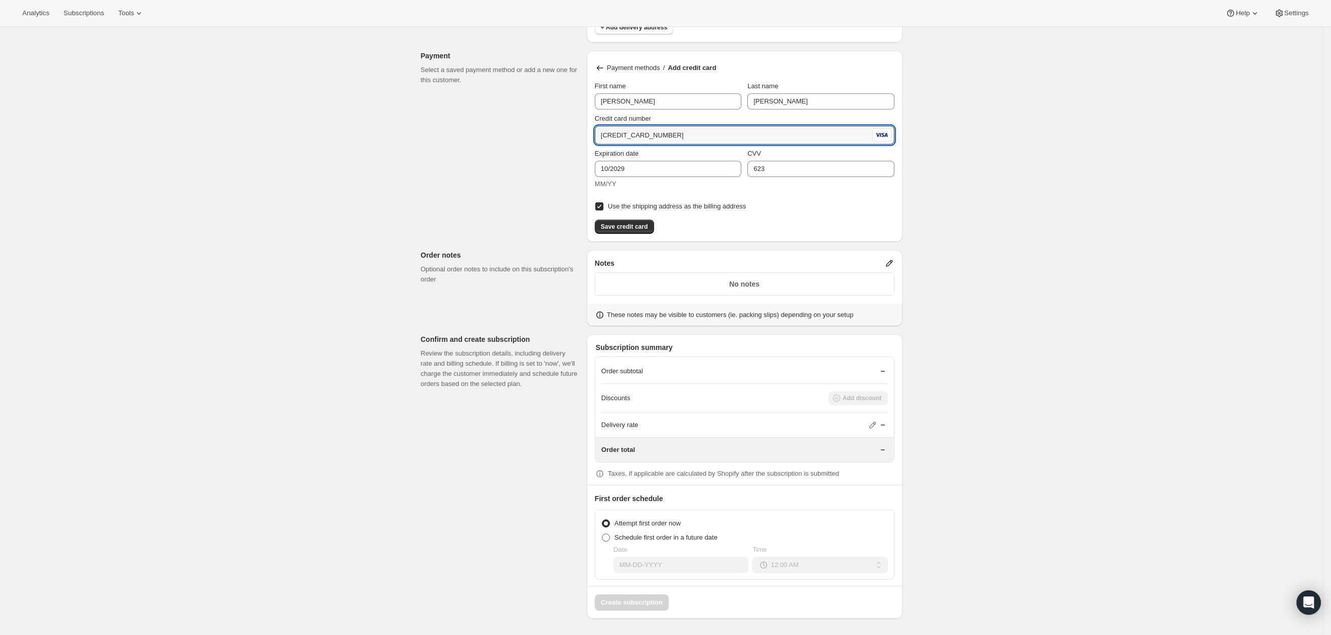
click at [642, 542] on label "Schedule first order in a future date" at bounding box center [659, 537] width 116 height 14
click at [602, 534] on input "Schedule first order in a future date" at bounding box center [602, 533] width 1 height 1
radio input "true"
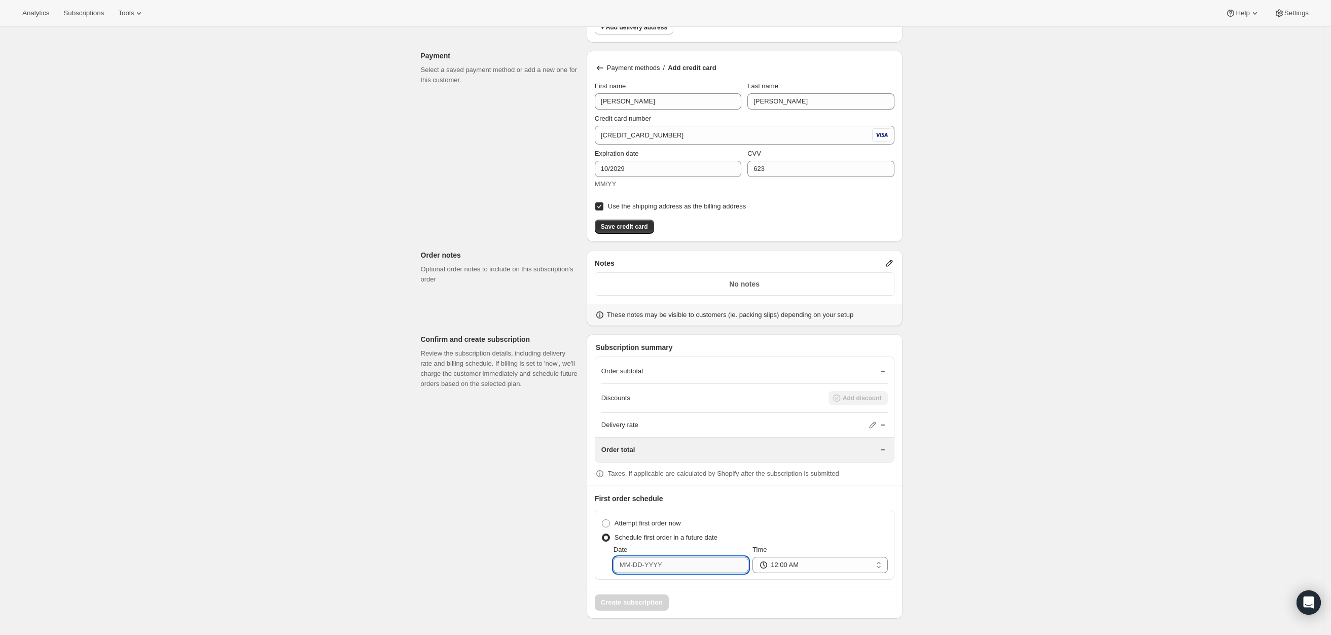
click at [655, 561] on input "Date" at bounding box center [680, 565] width 135 height 16
click at [648, 478] on span "6" at bounding box center [650, 482] width 9 height 8
type input "10-06-2025"
click at [763, 599] on div "Create subscription" at bounding box center [744, 597] width 315 height 25
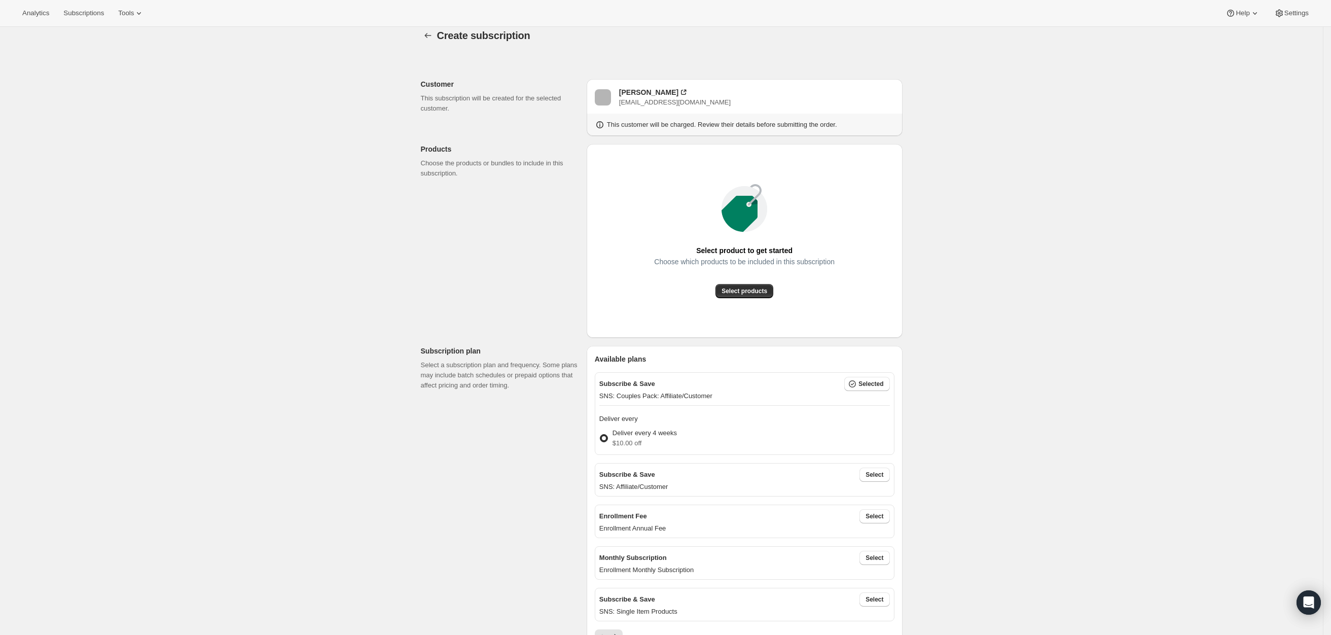
scroll to position [0, 0]
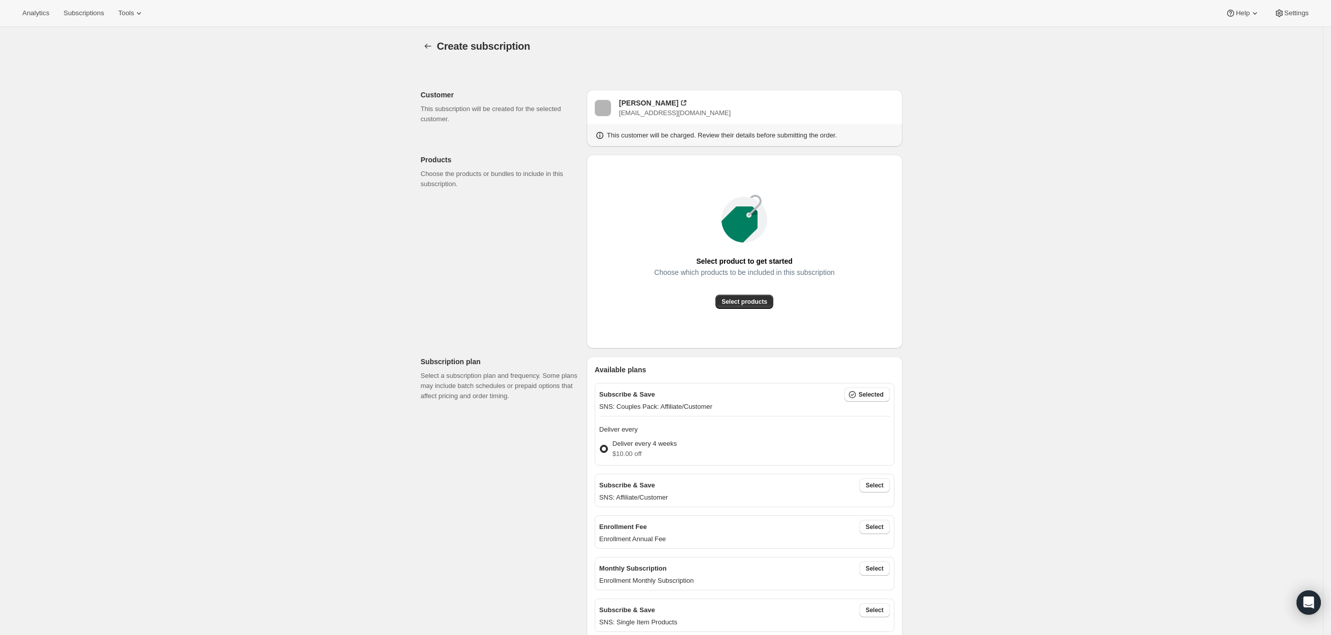
click at [605, 103] on span "Albert Withenshaw" at bounding box center [603, 108] width 16 height 16
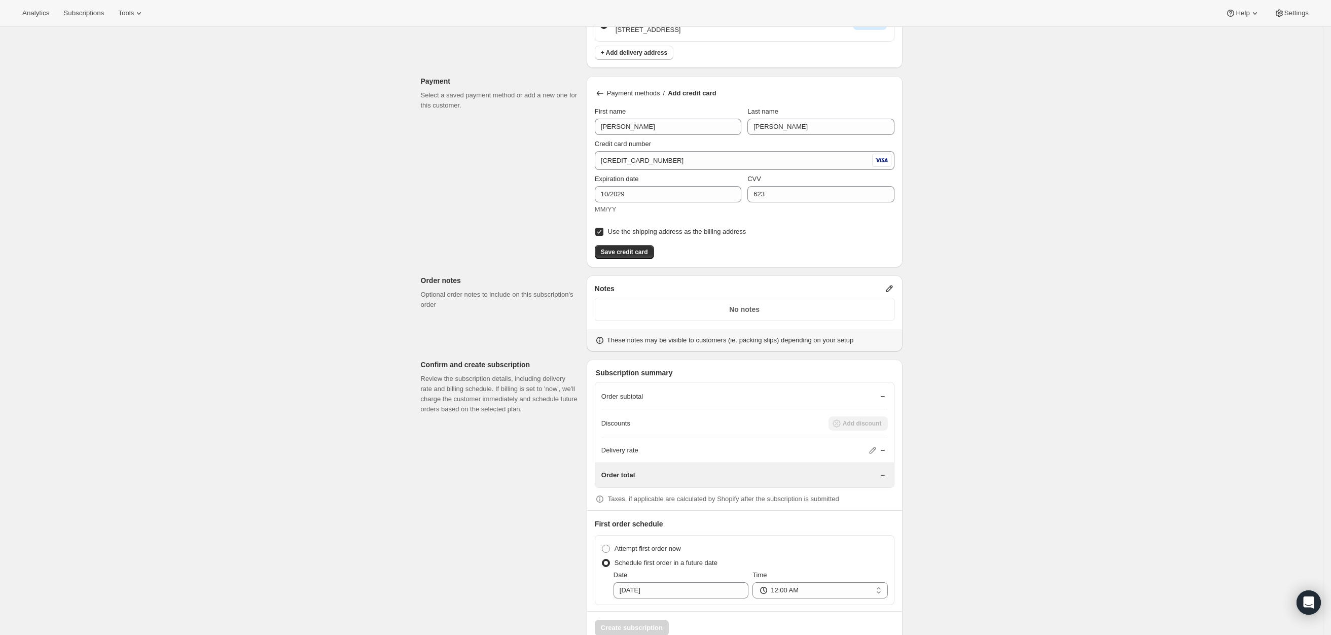
scroll to position [750, 0]
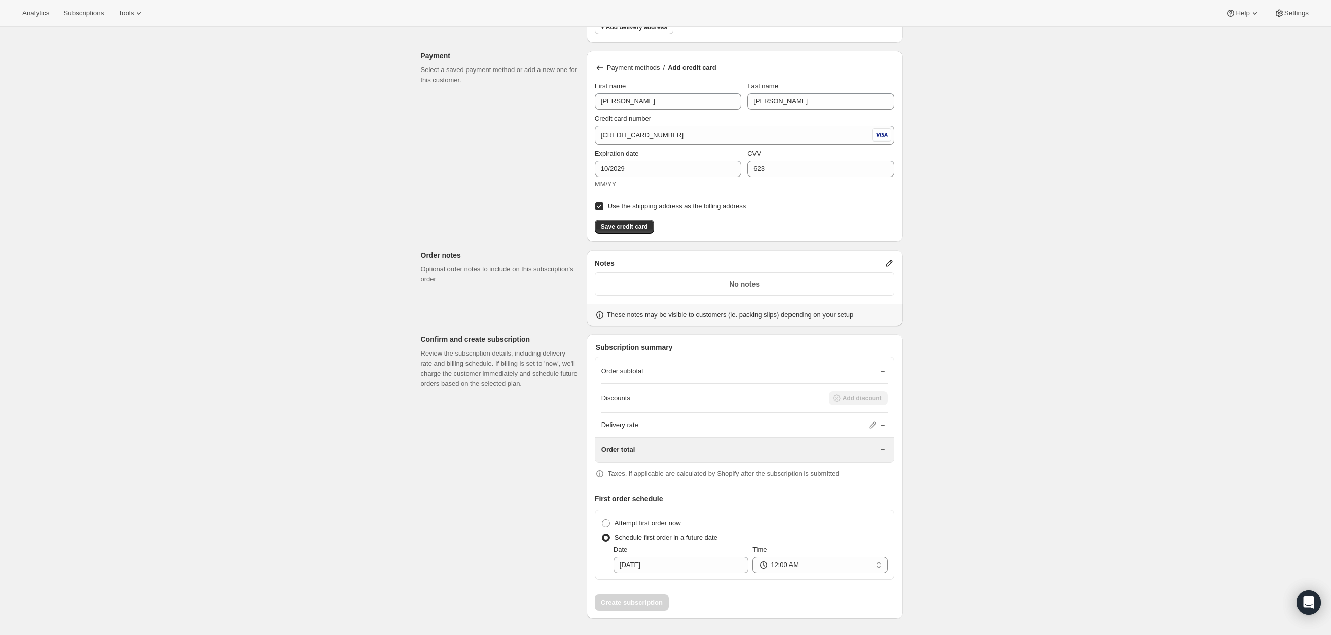
click at [870, 374] on div "Order subtotal" at bounding box center [744, 371] width 286 height 10
click at [882, 373] on icon at bounding box center [882, 371] width 10 height 10
click at [891, 366] on div "Order subtotal Discounts Add discount Delivery rate Order total" at bounding box center [745, 409] width 300 height 106
click at [879, 372] on div "Order subtotal" at bounding box center [744, 371] width 286 height 10
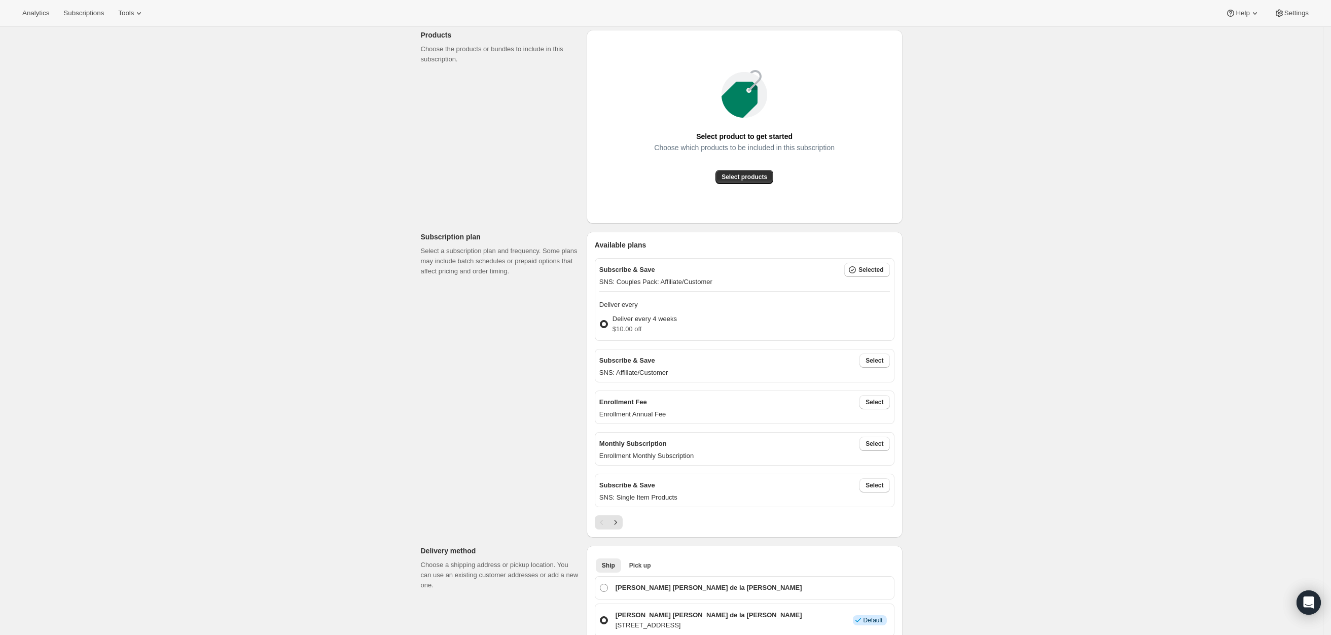
scroll to position [0, 0]
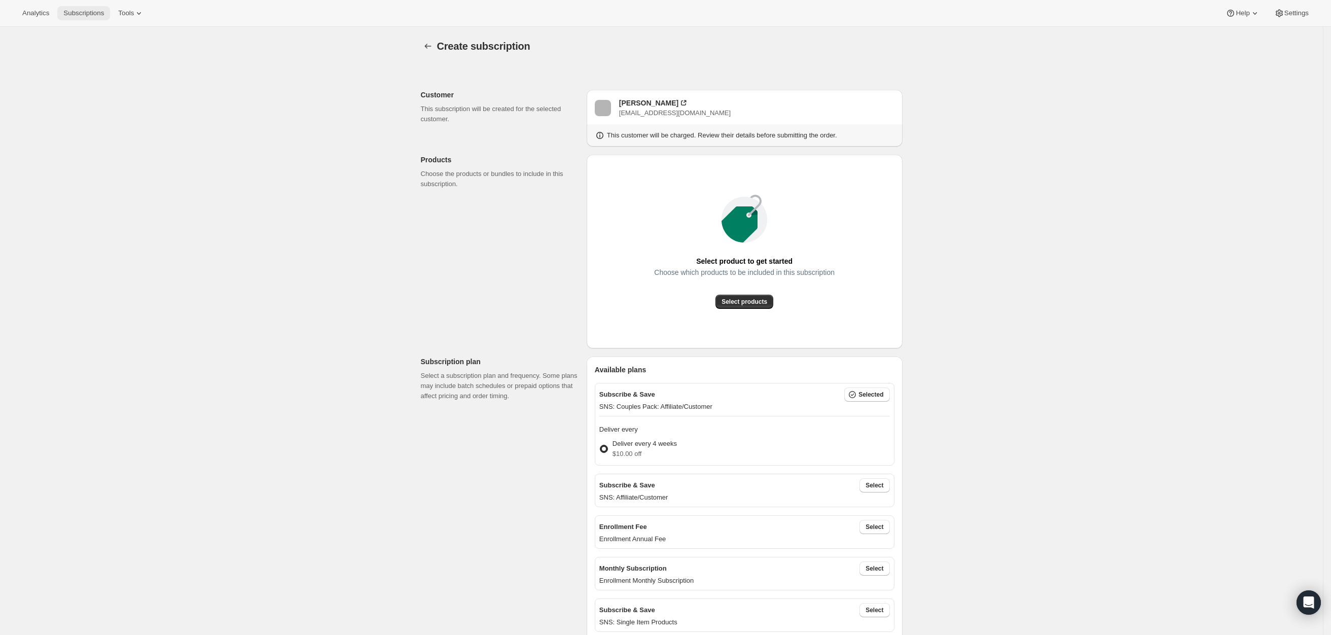
click at [79, 10] on span "Subscriptions" at bounding box center [83, 13] width 41 height 8
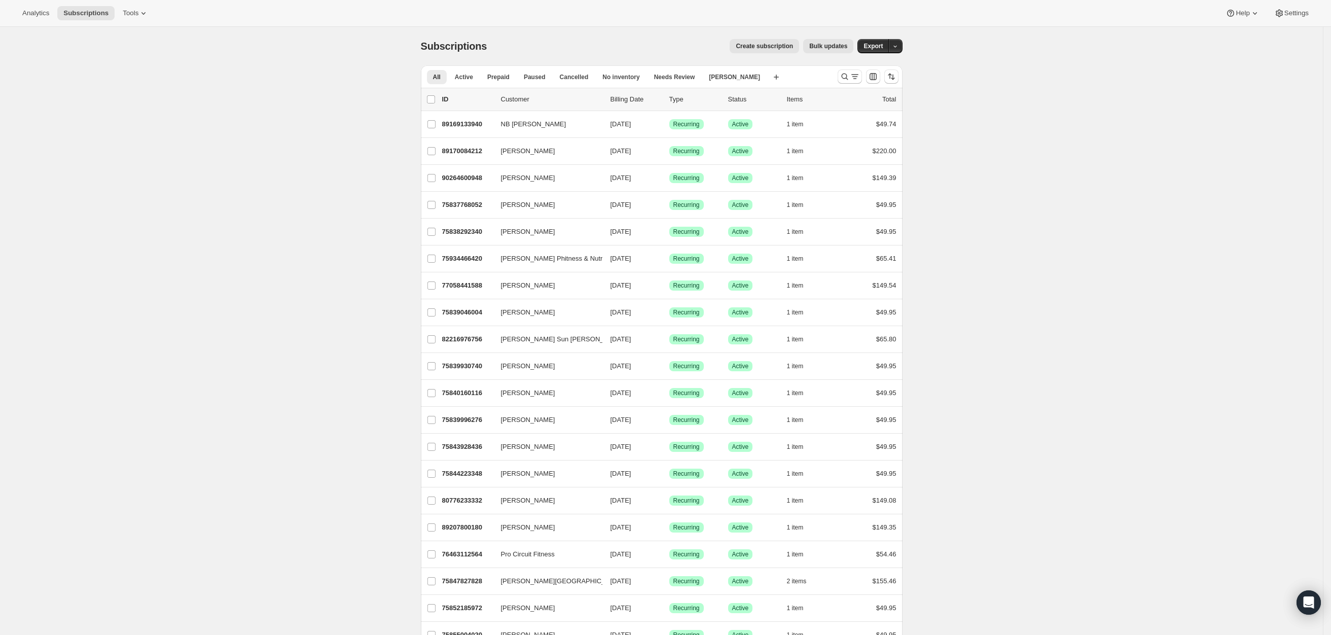
click at [781, 47] on span "Create subscription" at bounding box center [763, 46] width 57 height 8
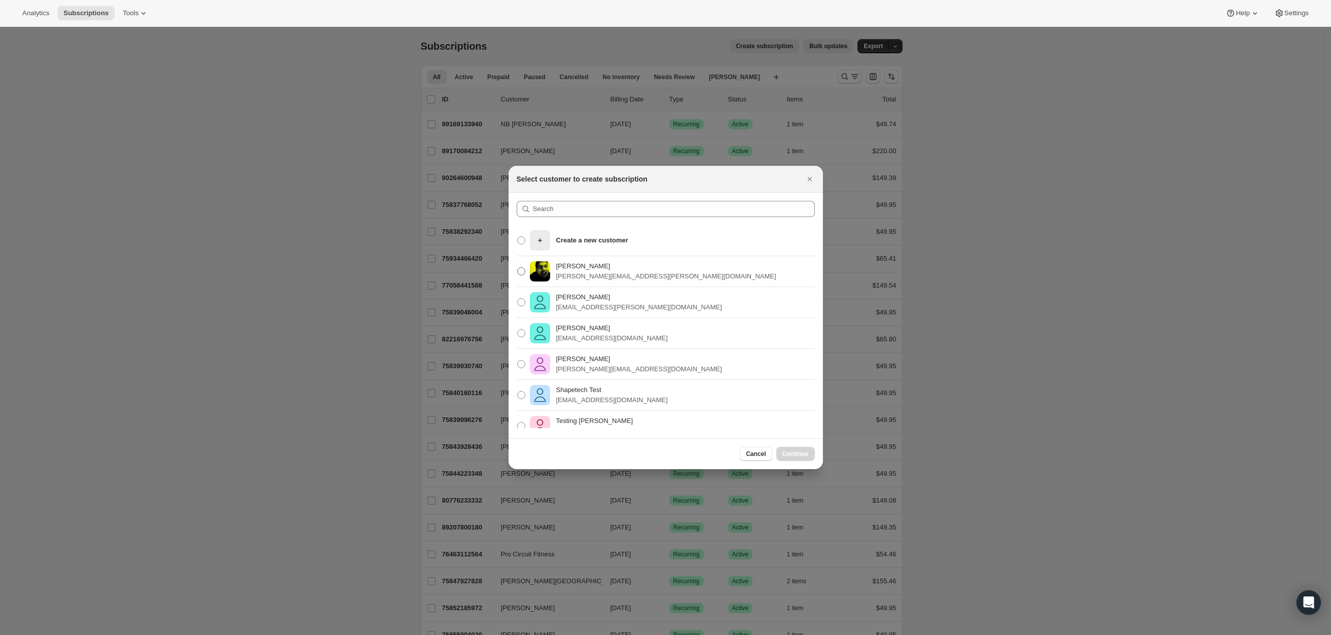
click at [522, 273] on span ":rfm:" at bounding box center [521, 271] width 8 height 8
click at [518, 268] on input "Guillermo Orellana guillermo.t.orellana@gmail.com" at bounding box center [517, 267] width 1 height 1
radio input "true"
click at [804, 459] on button "Continue" at bounding box center [795, 454] width 39 height 14
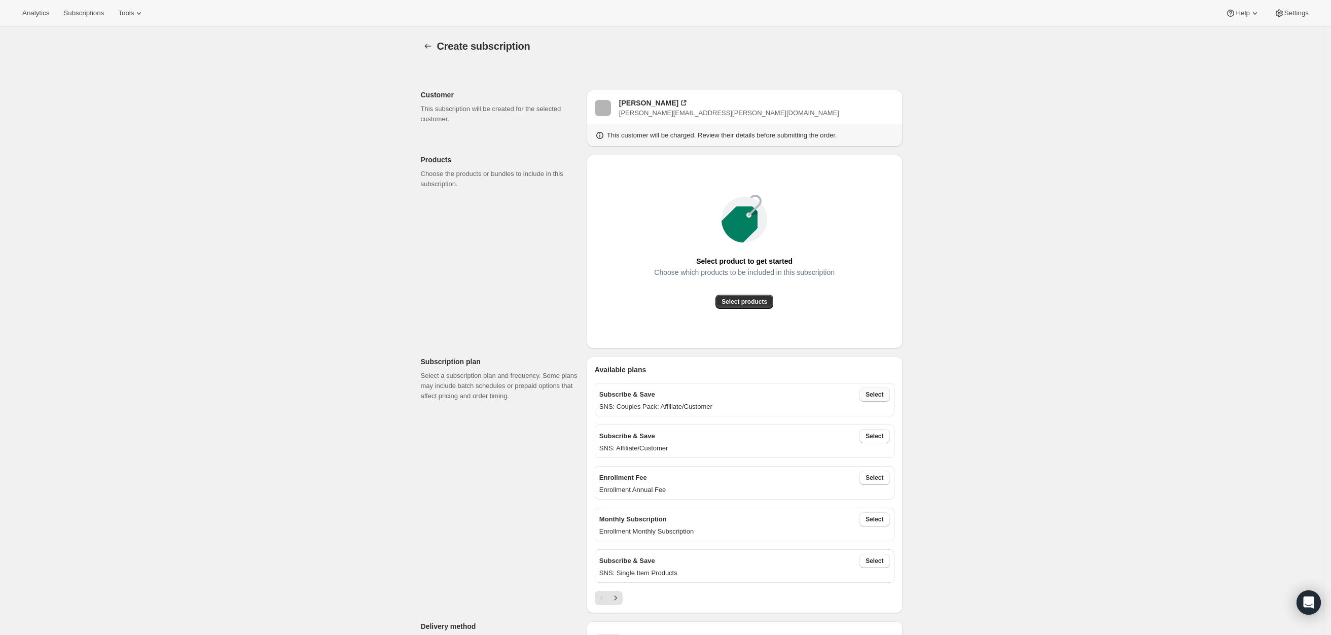
click at [877, 388] on button "Select" at bounding box center [874, 394] width 30 height 14
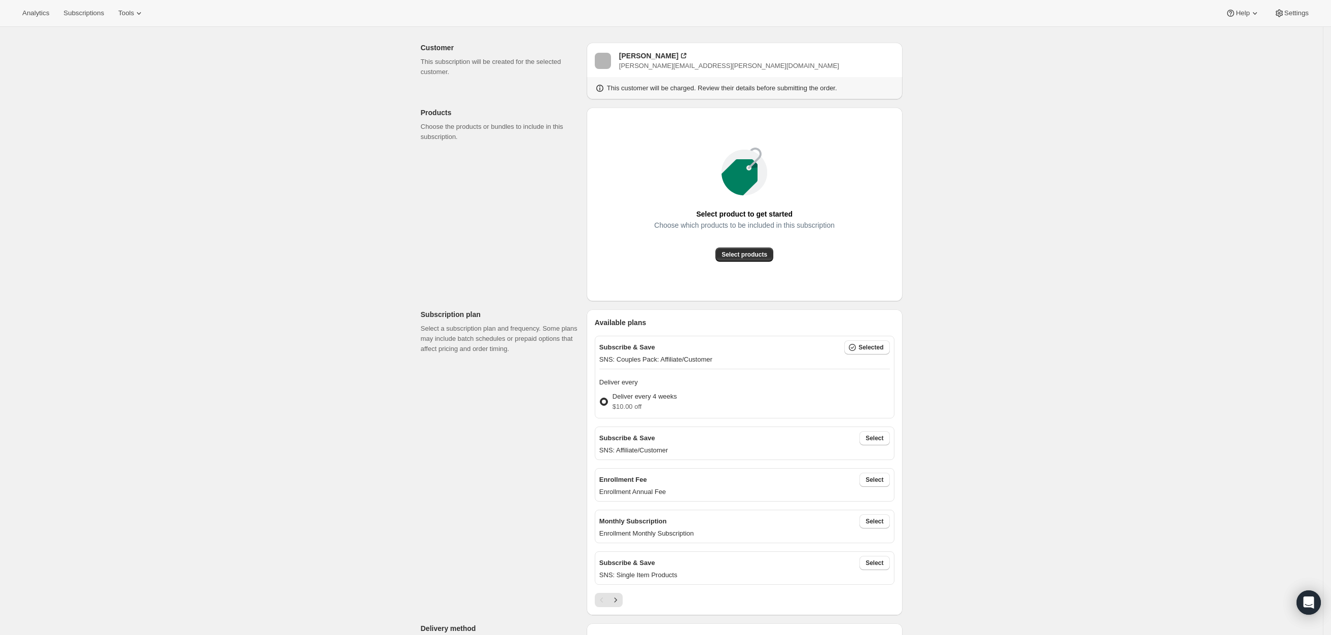
scroll to position [603, 0]
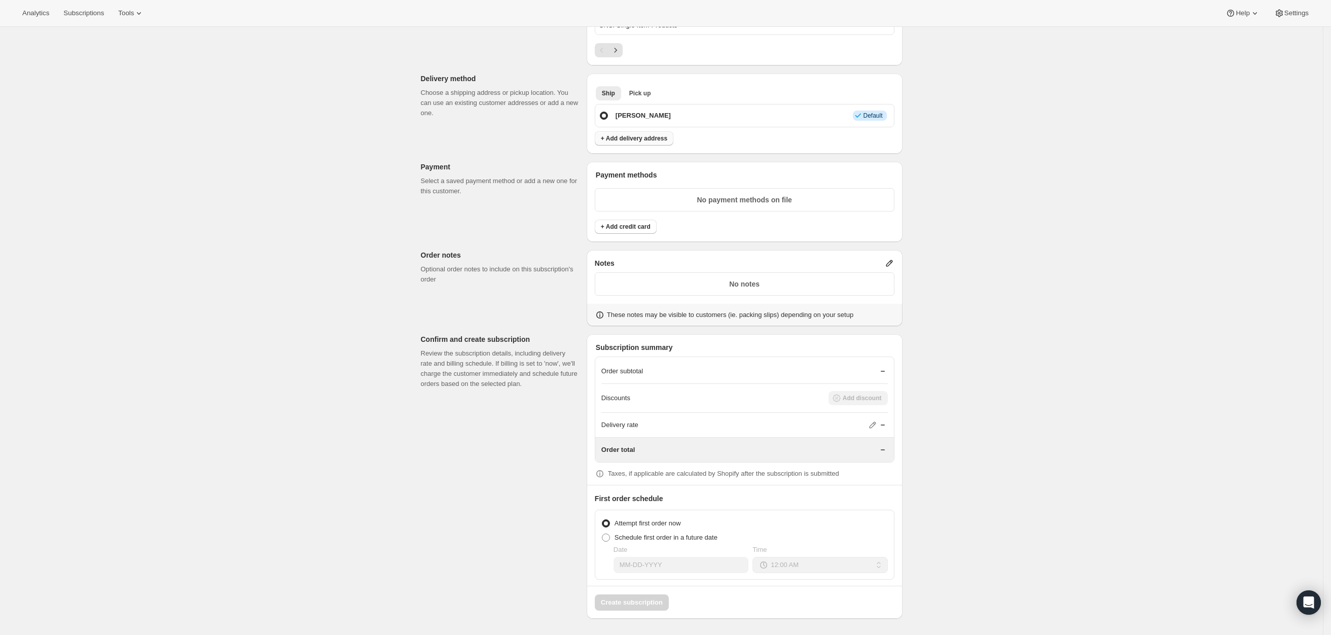
click at [633, 134] on span "+ Add delivery address" at bounding box center [634, 138] width 66 height 8
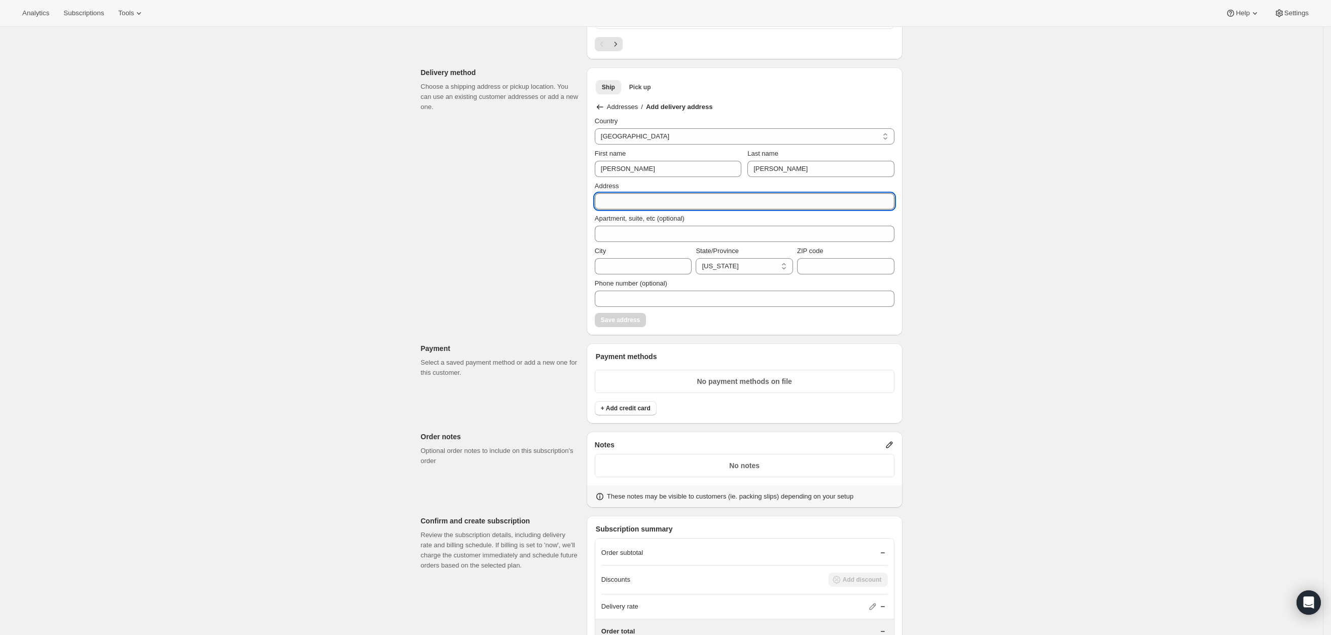
click at [660, 206] on input "Address" at bounding box center [745, 201] width 300 height 16
type input "25548 Fountain Glen CT Apt 209"
type input "Stevensons Ranch"
select select "CA"
type input "91381"
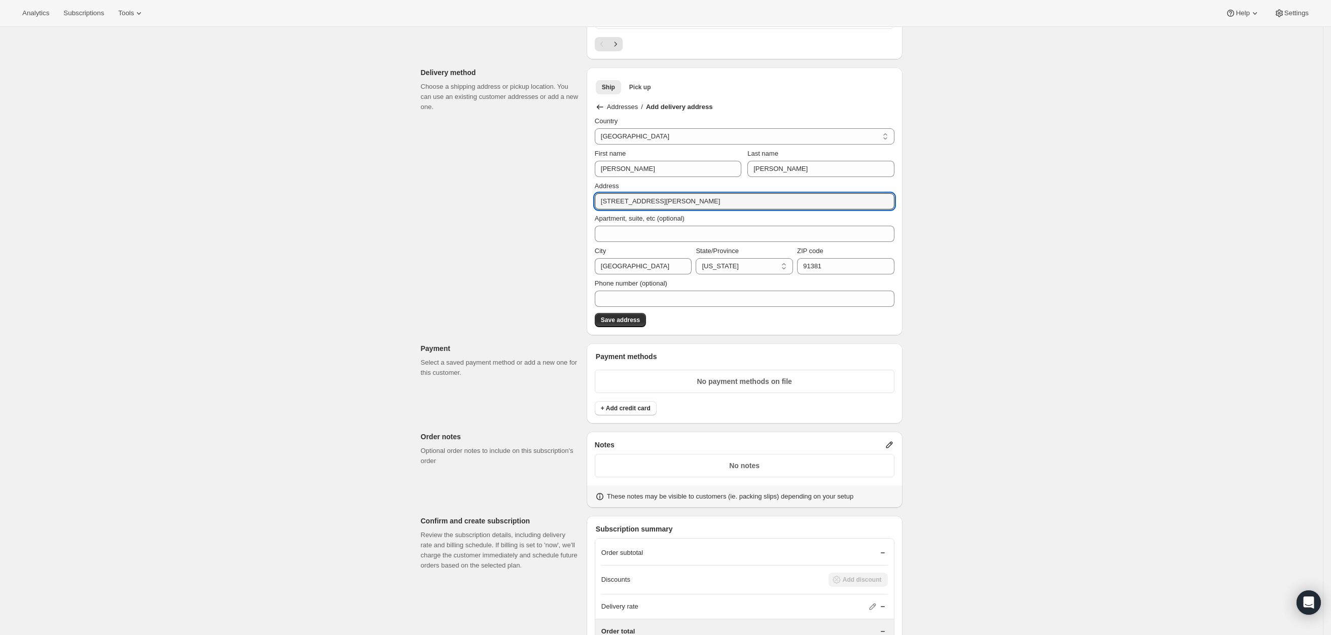
click at [986, 345] on div "Create subscription. This page is ready Create subscription Customer This subsc…" at bounding box center [661, 120] width 1322 height 1392
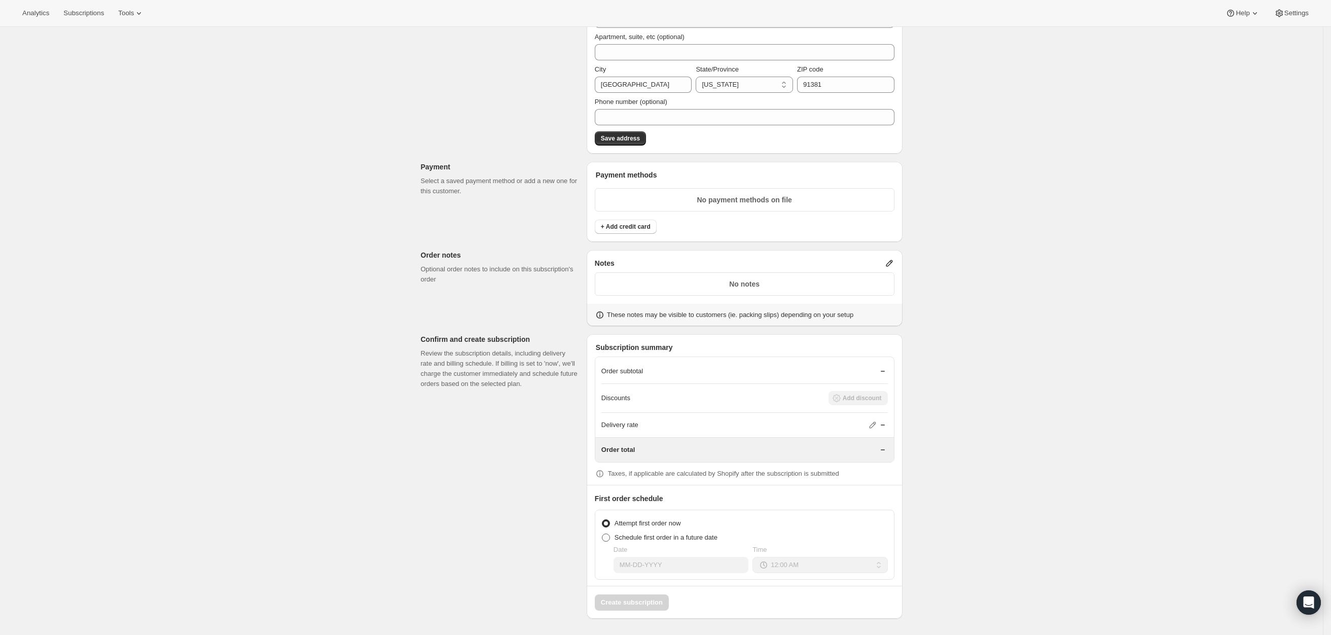
click at [678, 536] on span "Schedule first order in a future date" at bounding box center [665, 537] width 103 height 8
click at [602, 534] on input "Schedule first order in a future date" at bounding box center [602, 533] width 1 height 1
radio input "true"
click at [647, 227] on span "+ Add credit card" at bounding box center [626, 227] width 50 height 8
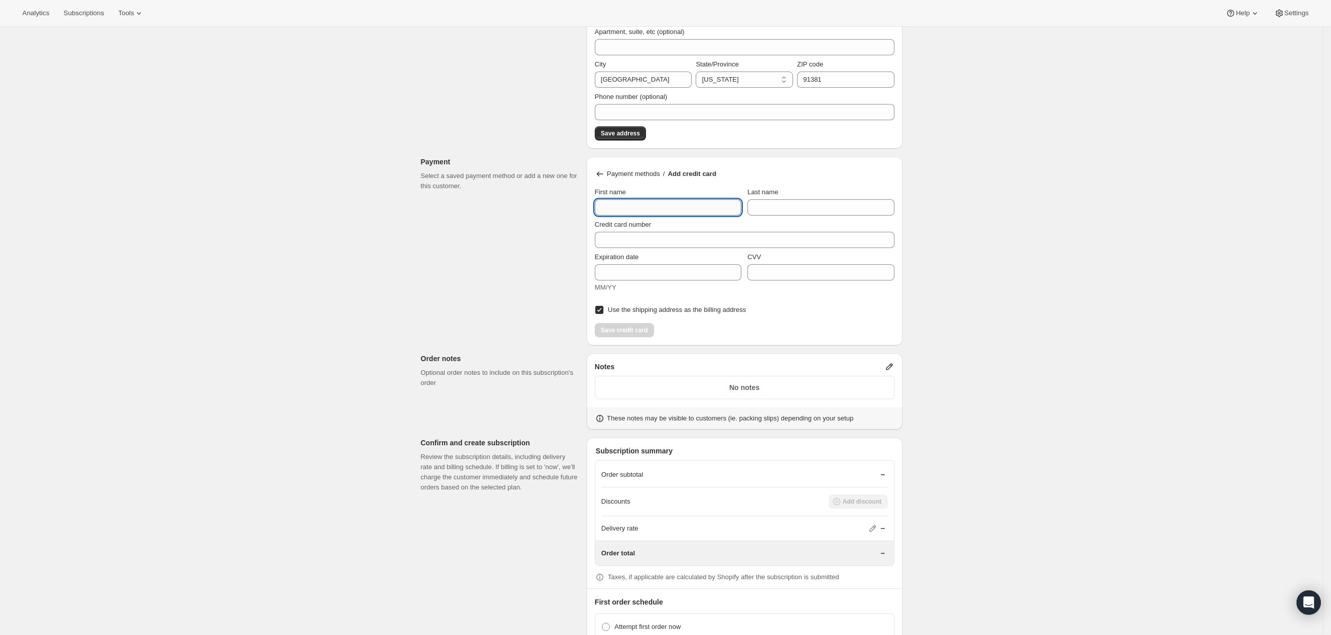
click at [666, 207] on input "First name" at bounding box center [668, 207] width 146 height 16
type input "Marisol"
type input "Alvarado"
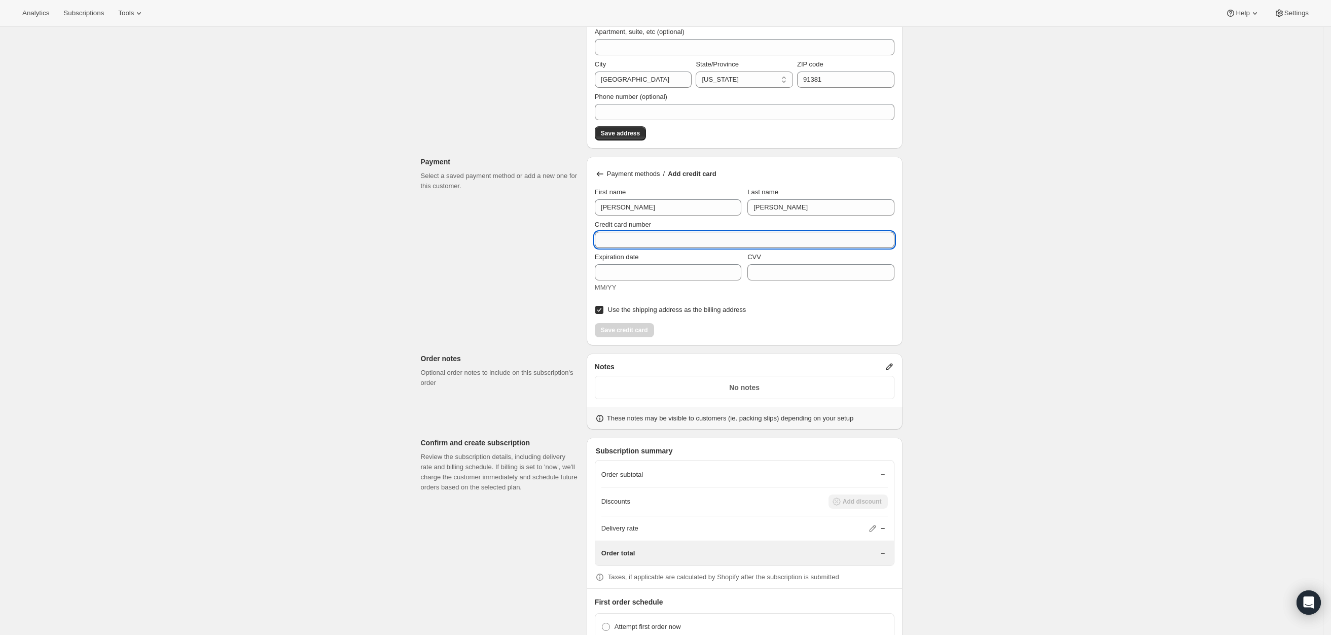
click at [677, 240] on input "Credit card number" at bounding box center [740, 240] width 291 height 16
type input "4815 8206 0567 1385"
type input "10/2029"
type input "623"
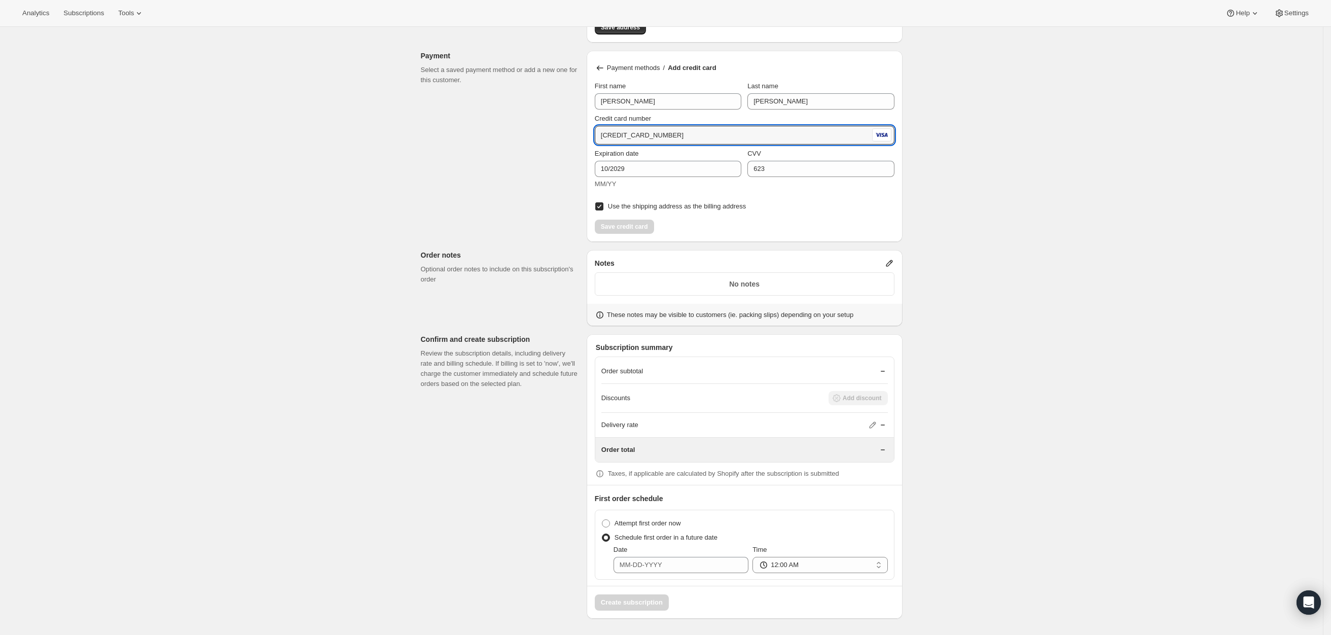
scroll to position [0, 0]
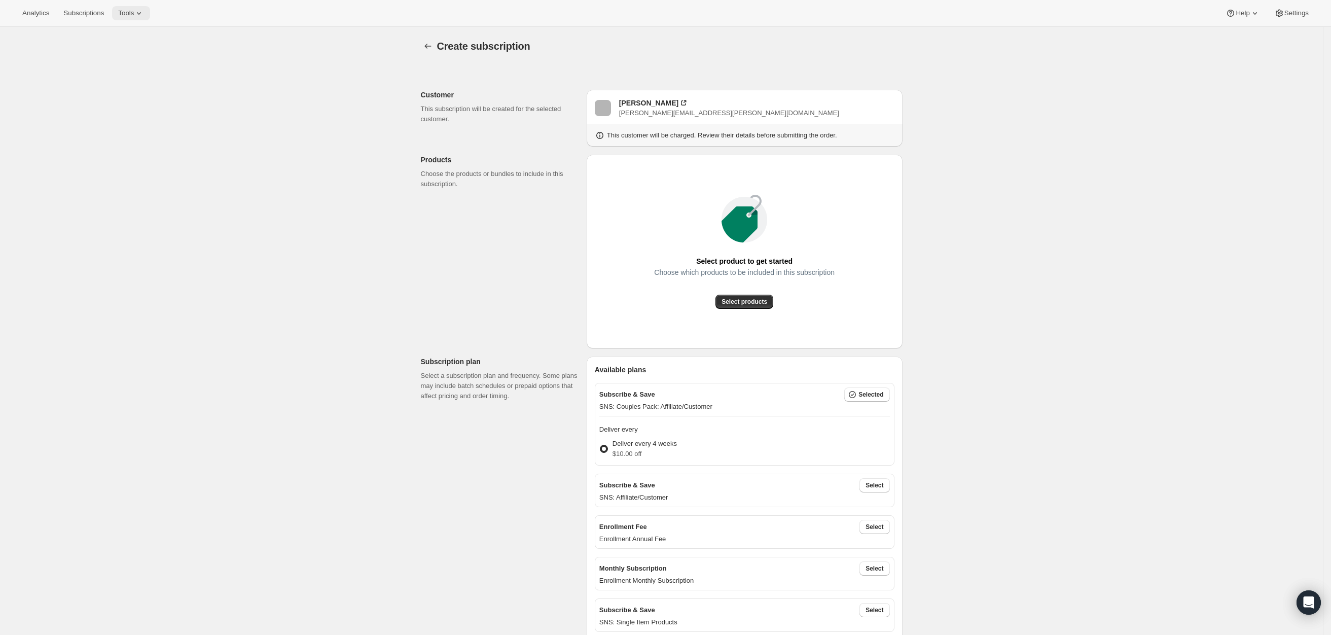
click at [126, 14] on span "Tools" at bounding box center [126, 13] width 16 height 8
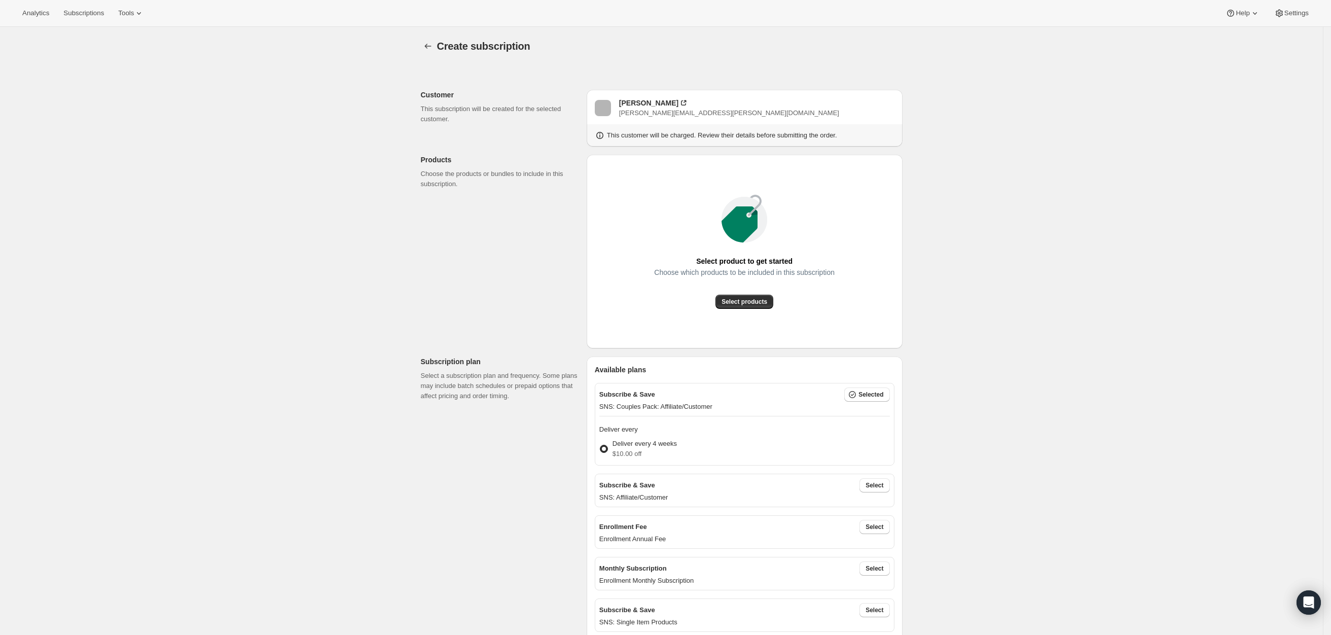
drag, startPoint x: 1233, startPoint y: 373, endPoint x: 1220, endPoint y: 343, distance: 32.4
click at [1299, 13] on span "Settings" at bounding box center [1296, 13] width 24 height 8
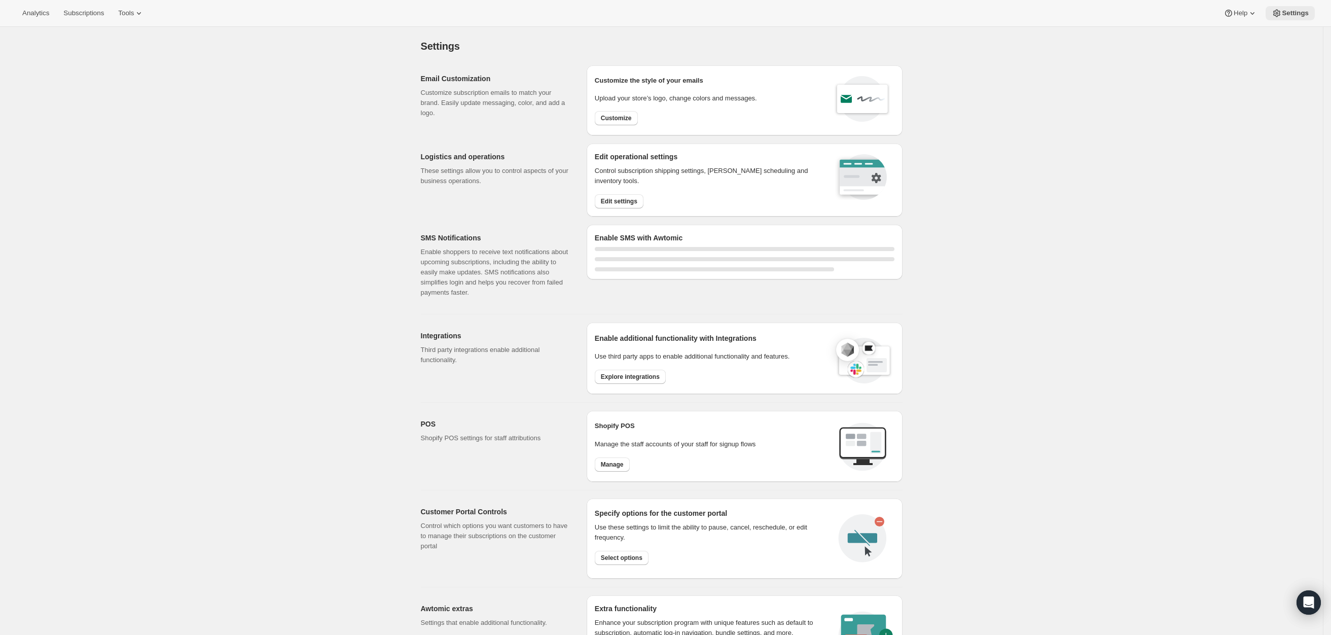
select select "22:00"
select select "09:00"
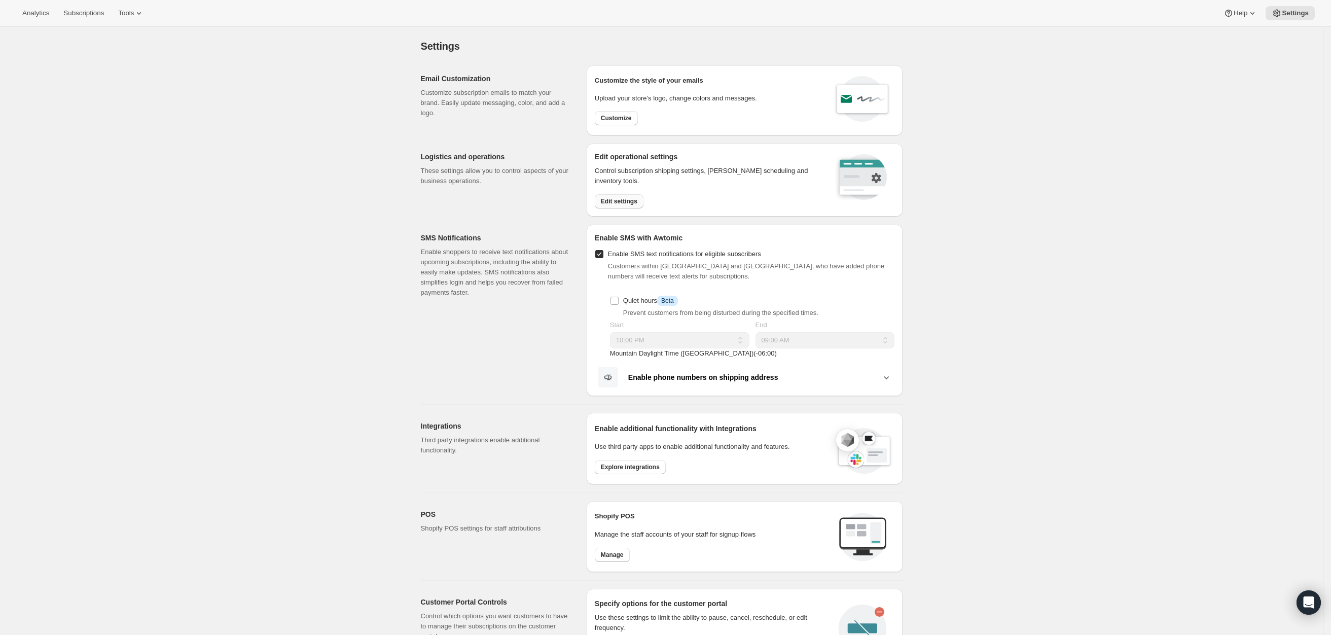
click at [627, 201] on span "Edit settings" at bounding box center [619, 201] width 36 height 8
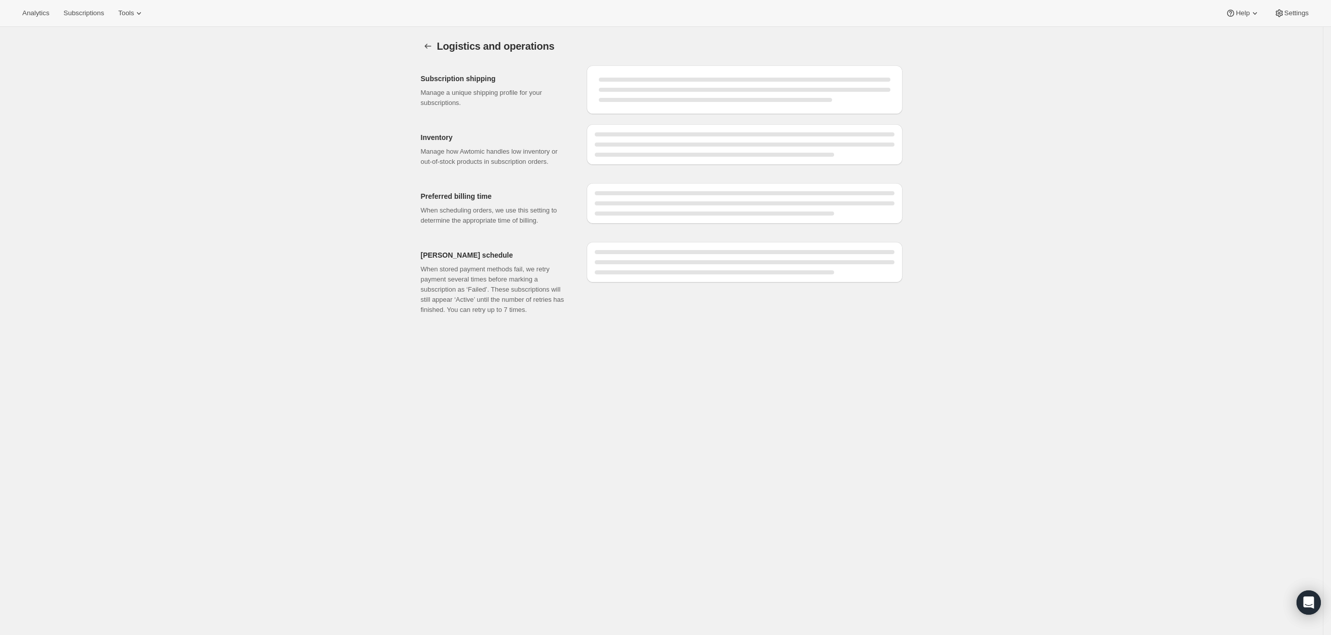
select select "DAY"
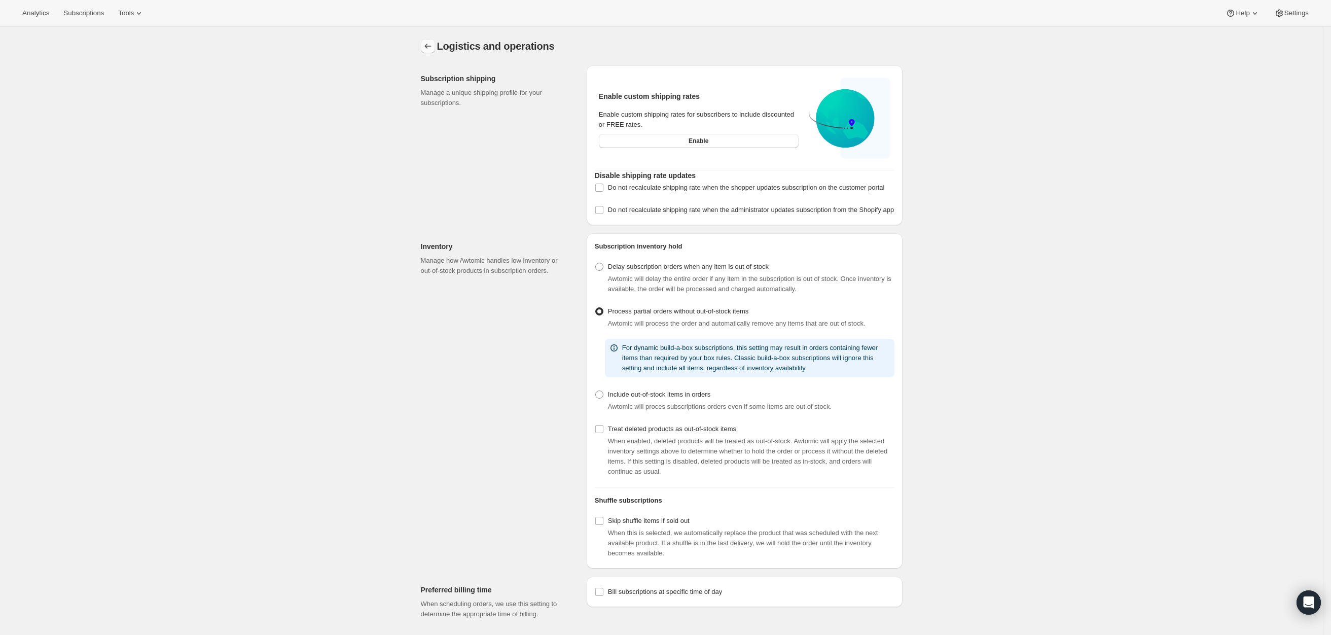
click at [427, 43] on icon "Settings" at bounding box center [428, 46] width 10 height 10
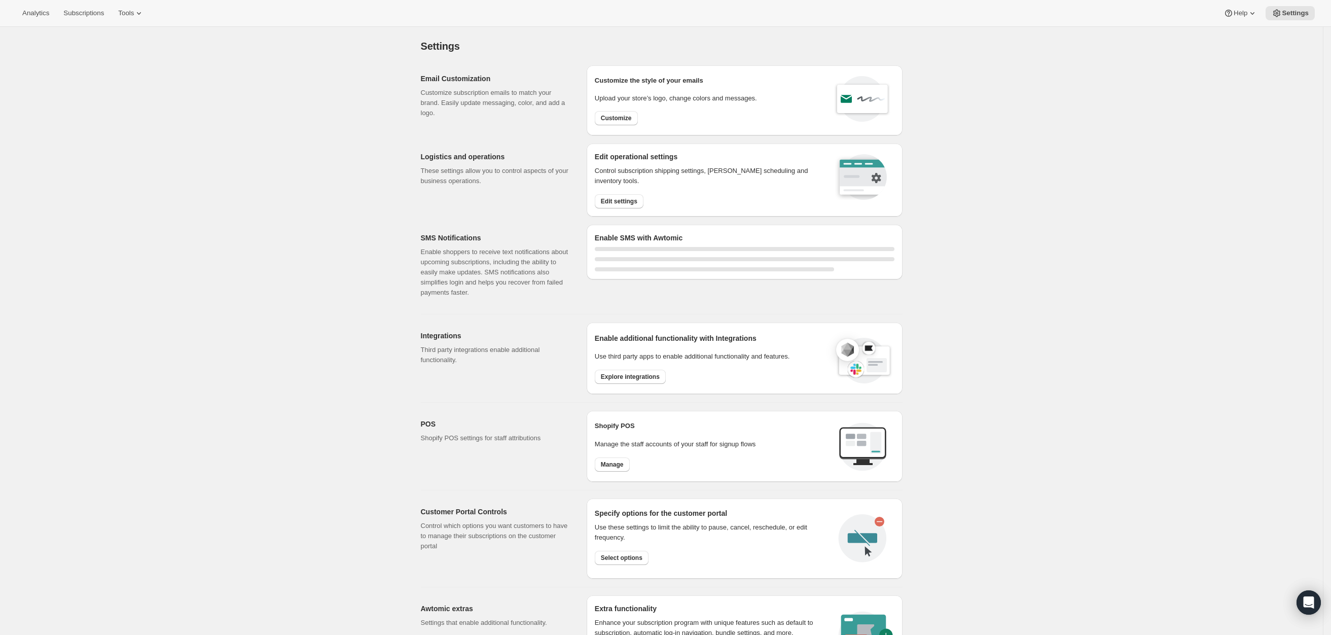
select select "22:00"
select select "09:00"
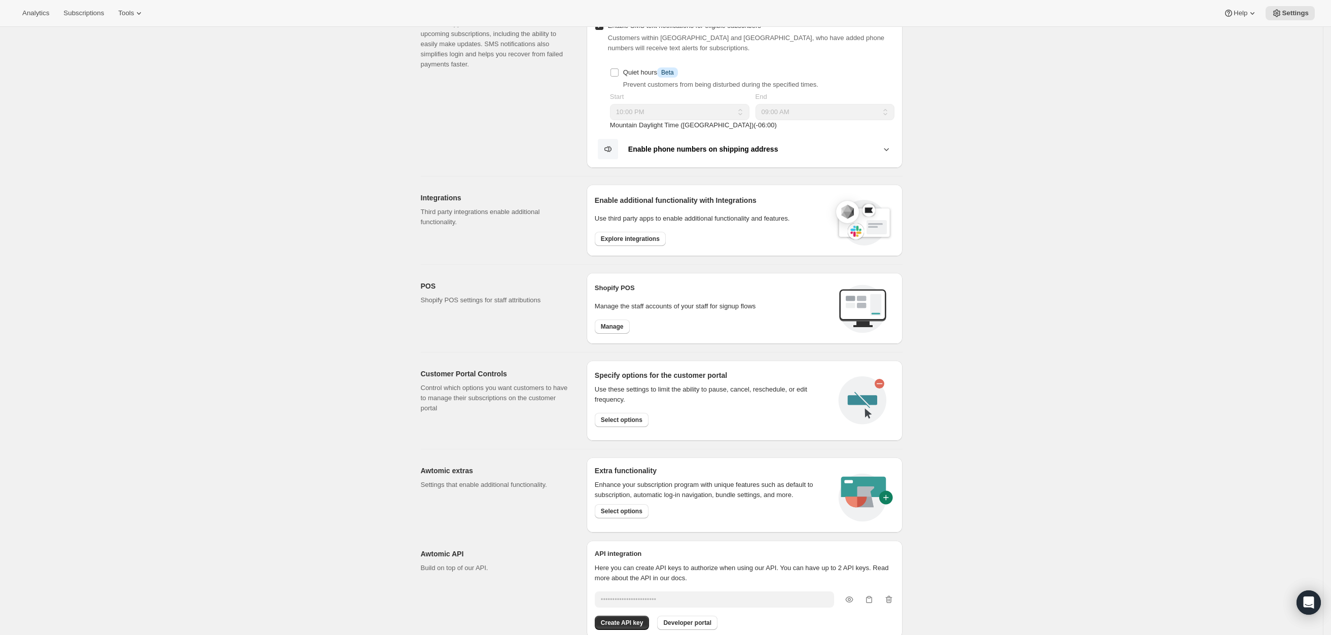
scroll to position [261, 0]
